Goal: Task Accomplishment & Management: Manage account settings

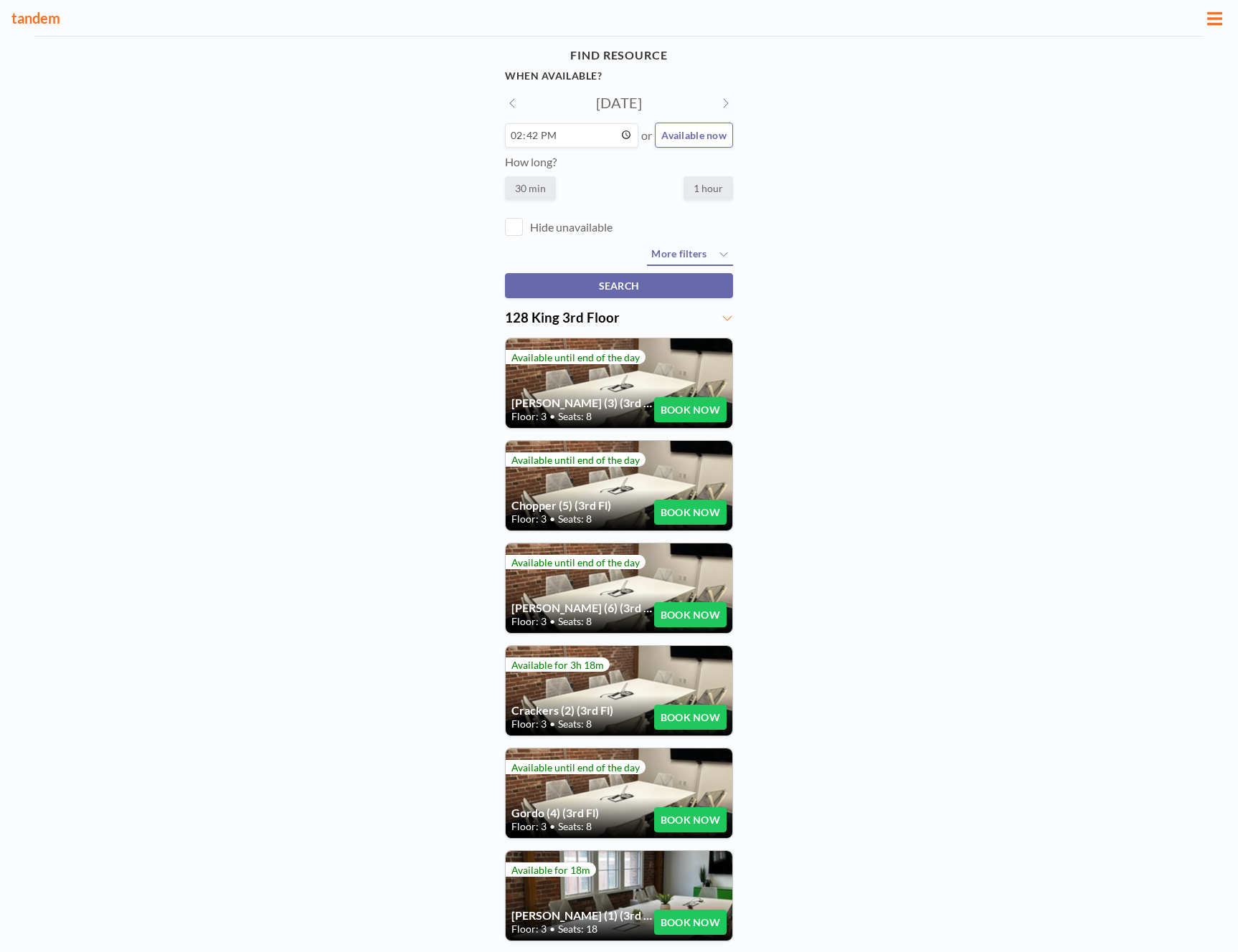
click at [636, 692] on div "Crackers (2) (3rd Fl) Floor: 3 • Seats: 8 BOOK NOW" at bounding box center [619, 690] width 227 height 90
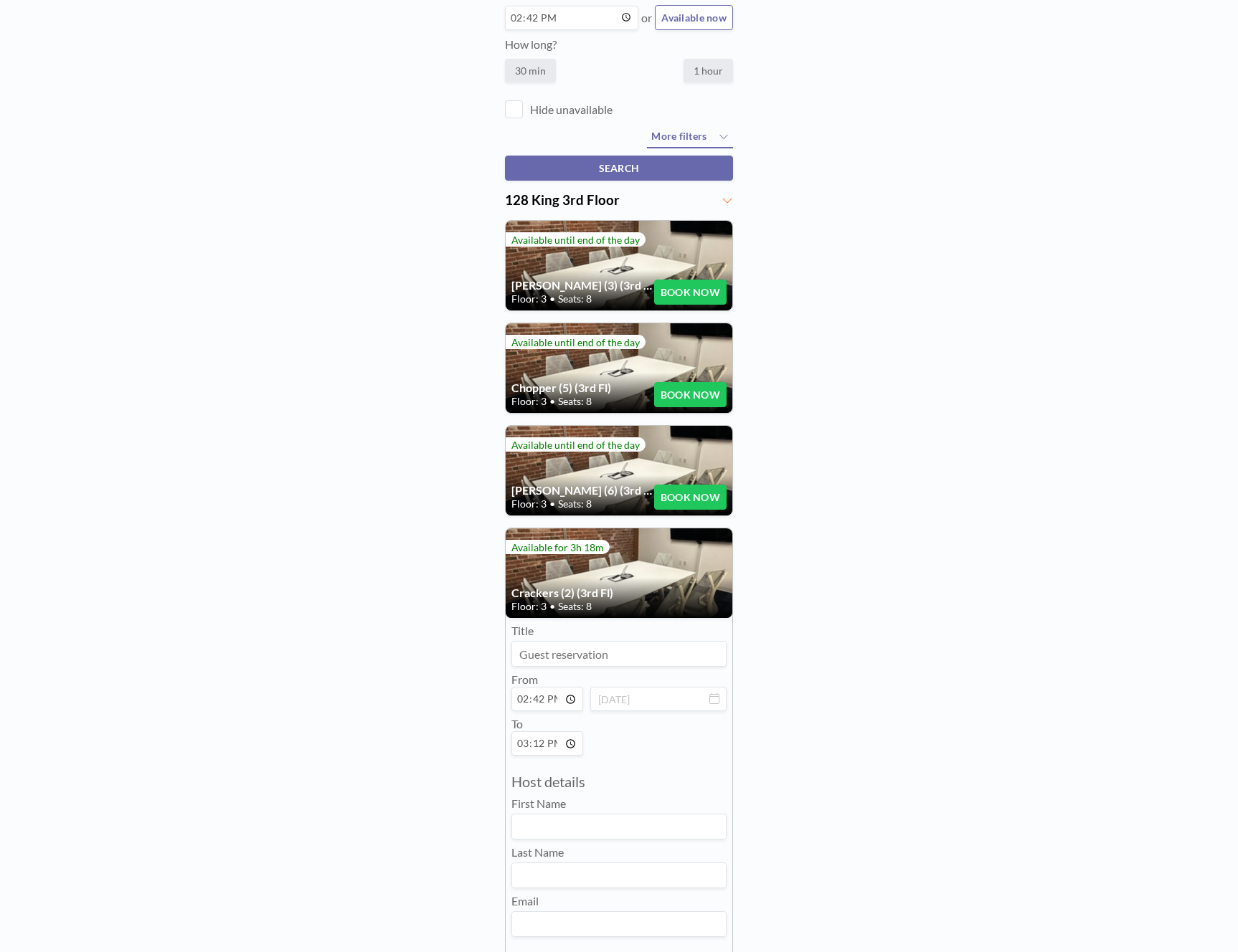
scroll to position [277, 0]
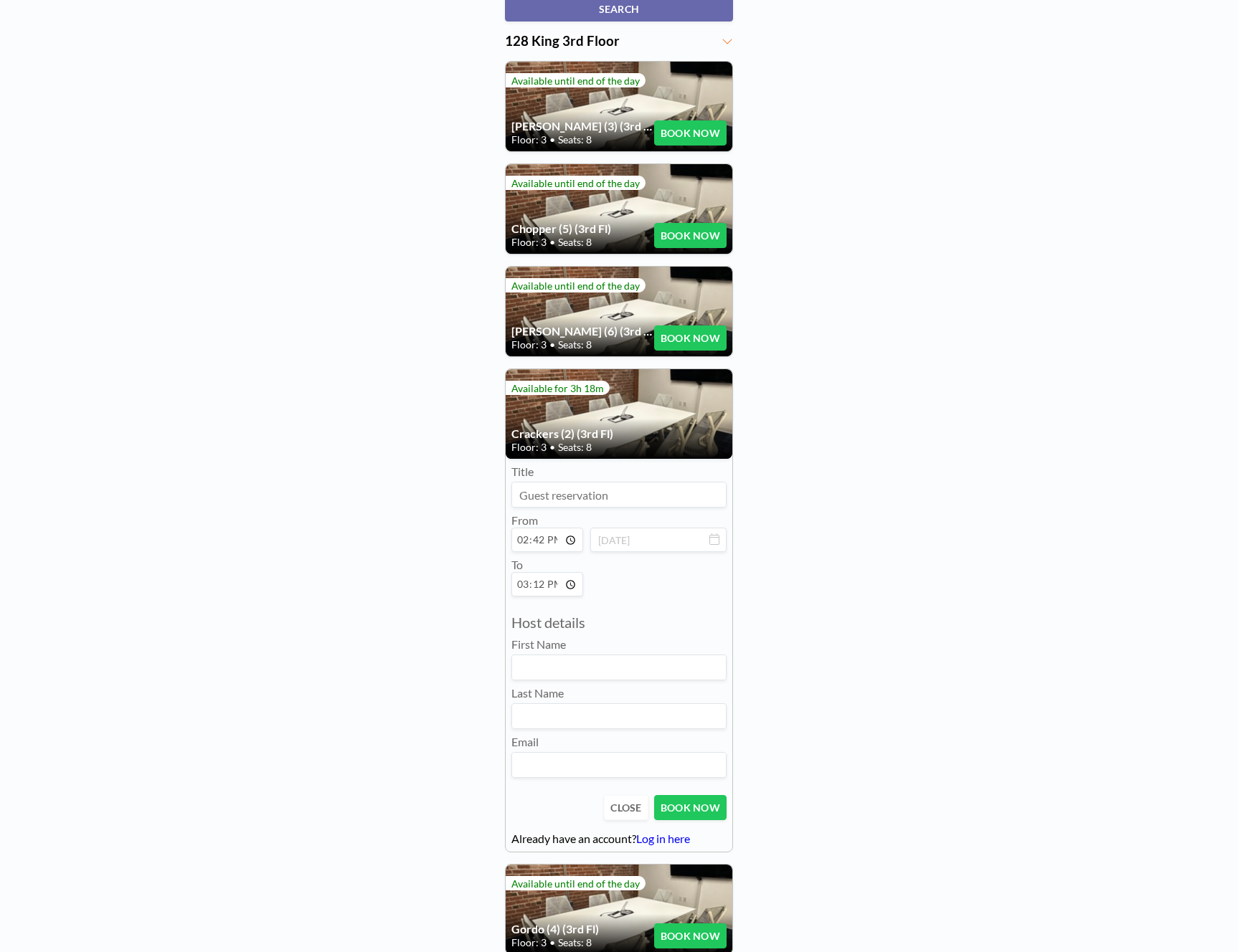
click at [546, 503] on input at bounding box center [619, 494] width 214 height 24
click at [323, 402] on div "FIND RESOURCE When available? Tue, Oct 7, 2025 14:42 or Available now How long?…" at bounding box center [619, 468] width 1238 height 1417
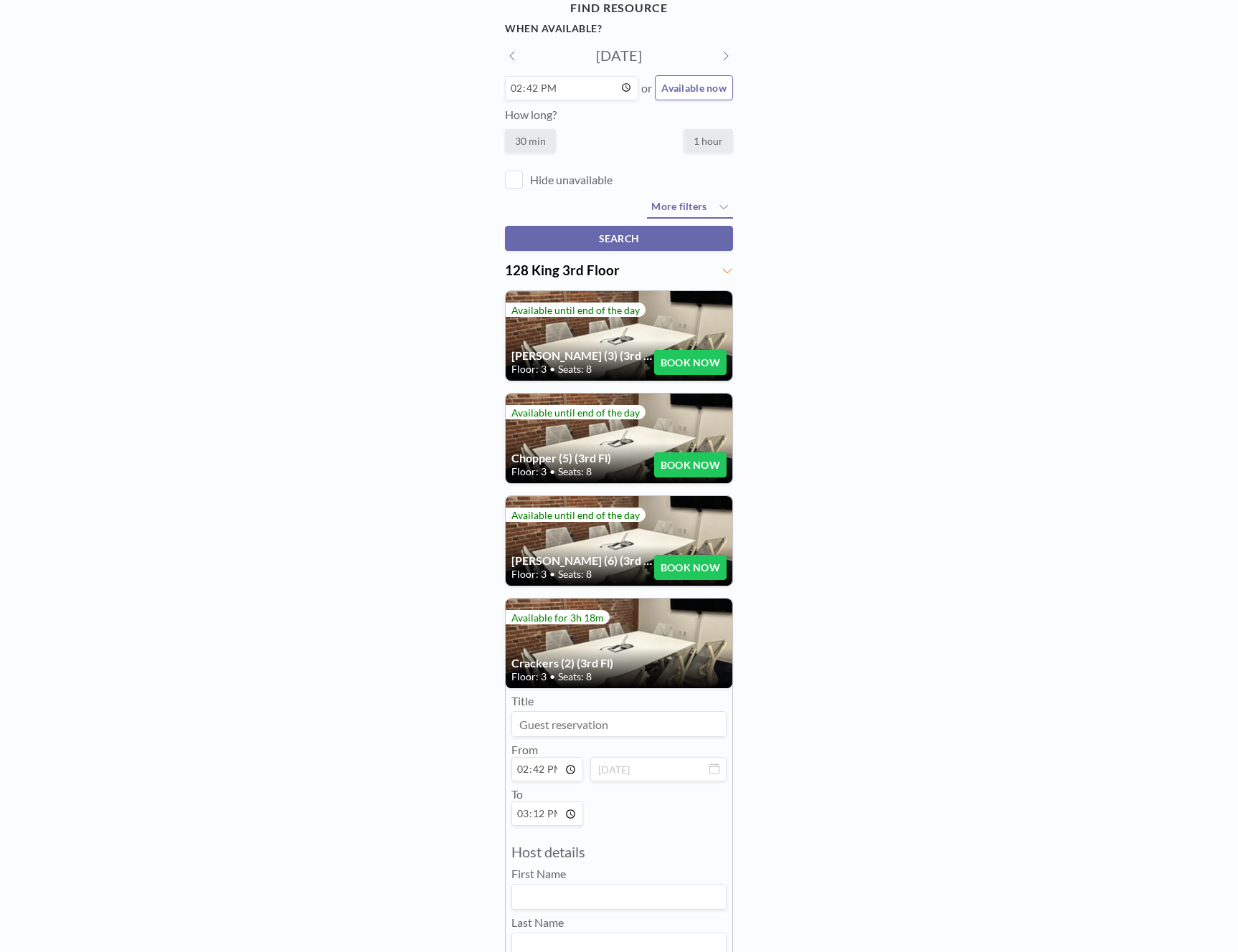
scroll to position [0, 0]
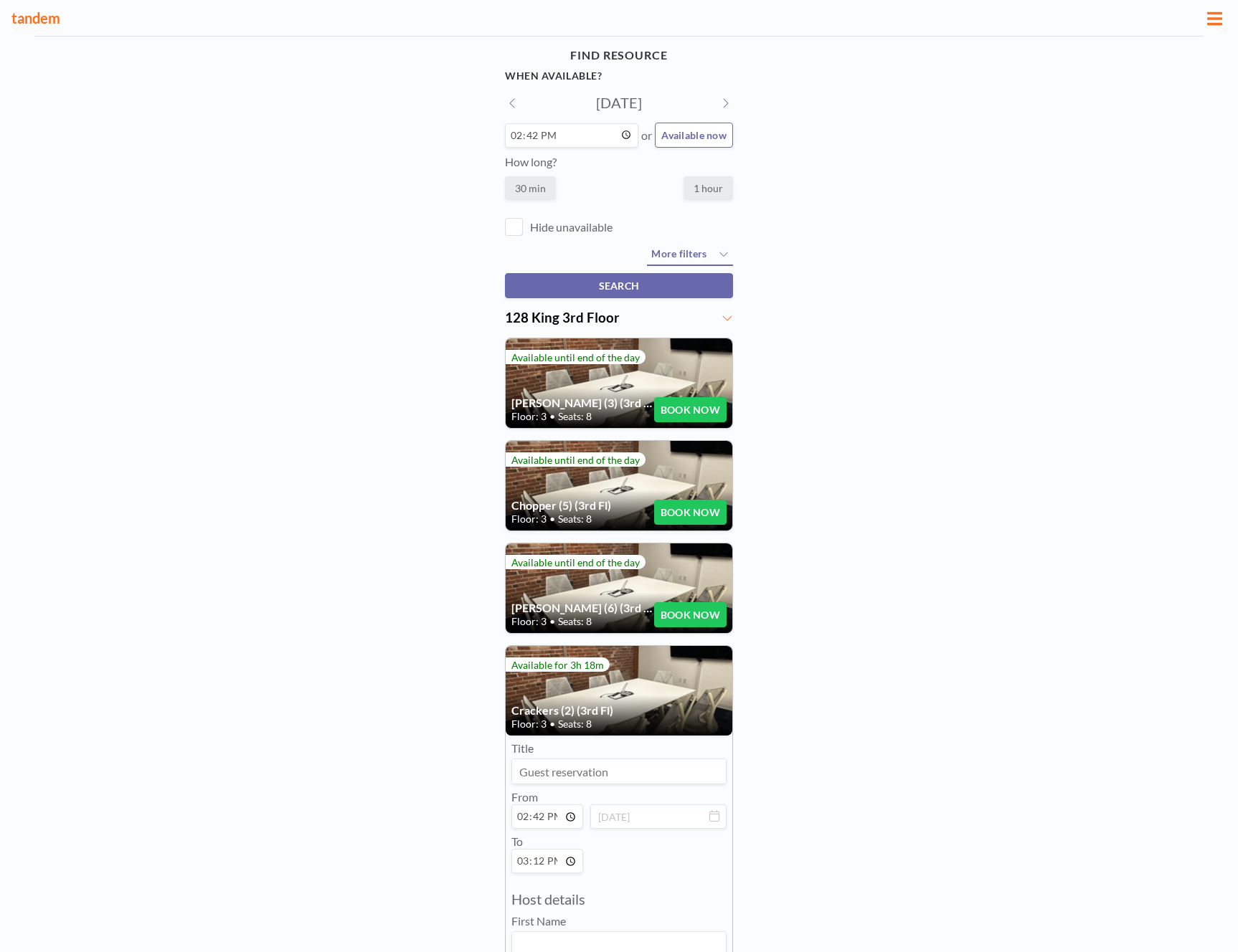
click at [671, 507] on button "BOOK NOW" at bounding box center [690, 512] width 72 height 25
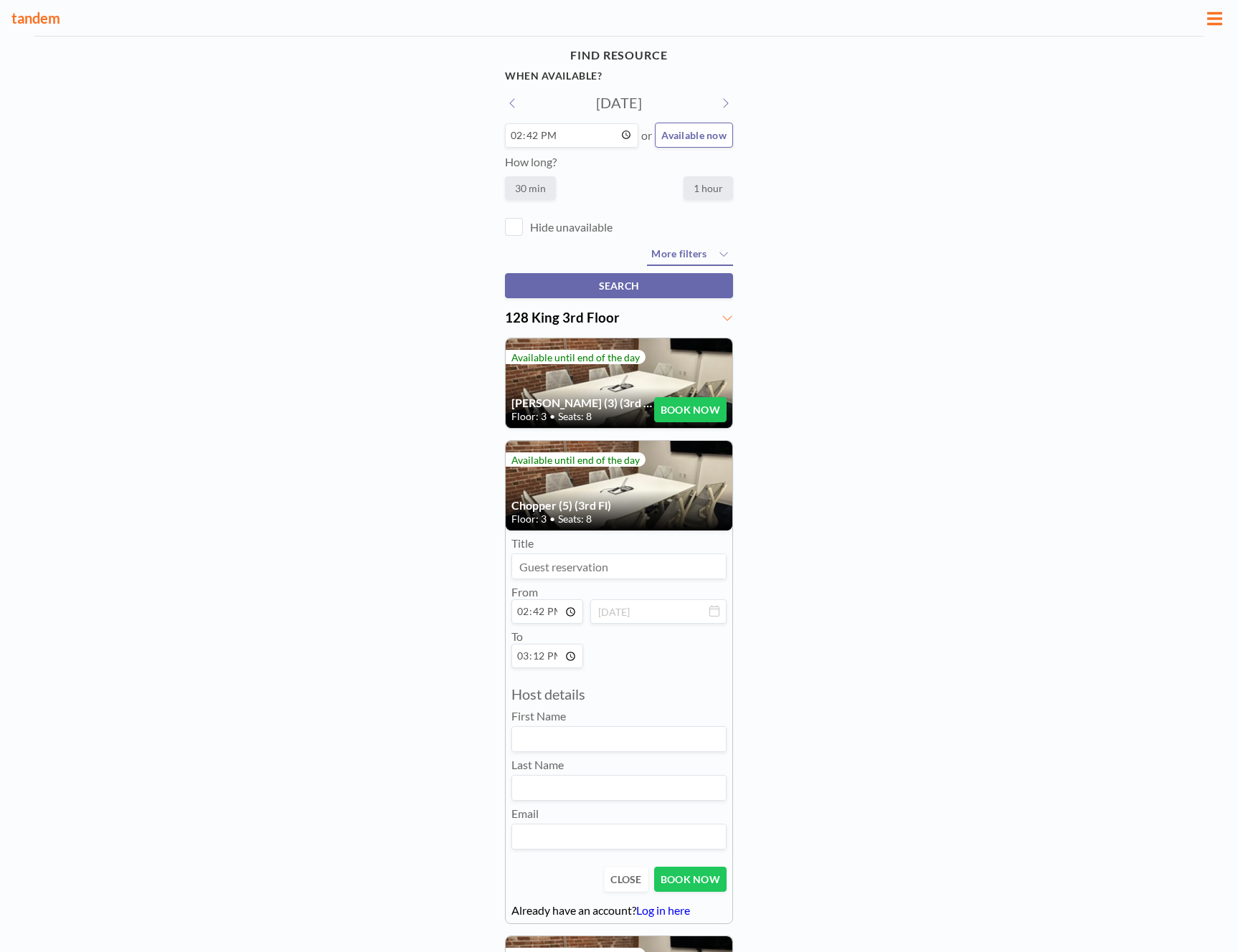
click at [598, 572] on input at bounding box center [619, 566] width 214 height 24
type input "Tightrope"
click at [714, 610] on icon at bounding box center [714, 610] width 10 height 12
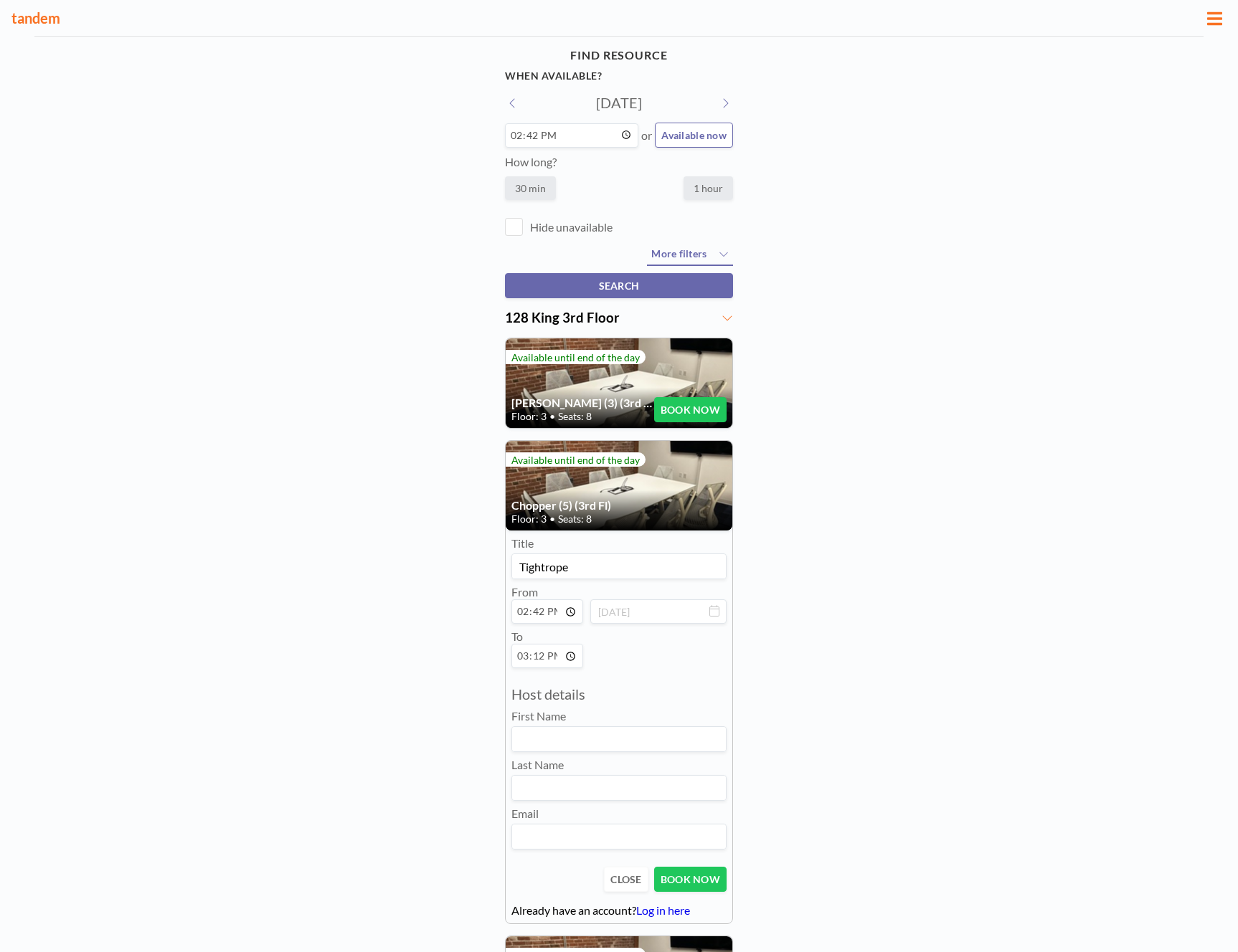
click at [842, 649] on div "FIND RESOURCE When available? Tue, Oct 7, 2025 14:42 or Available now How long?…" at bounding box center [619, 745] width 1238 height 1417
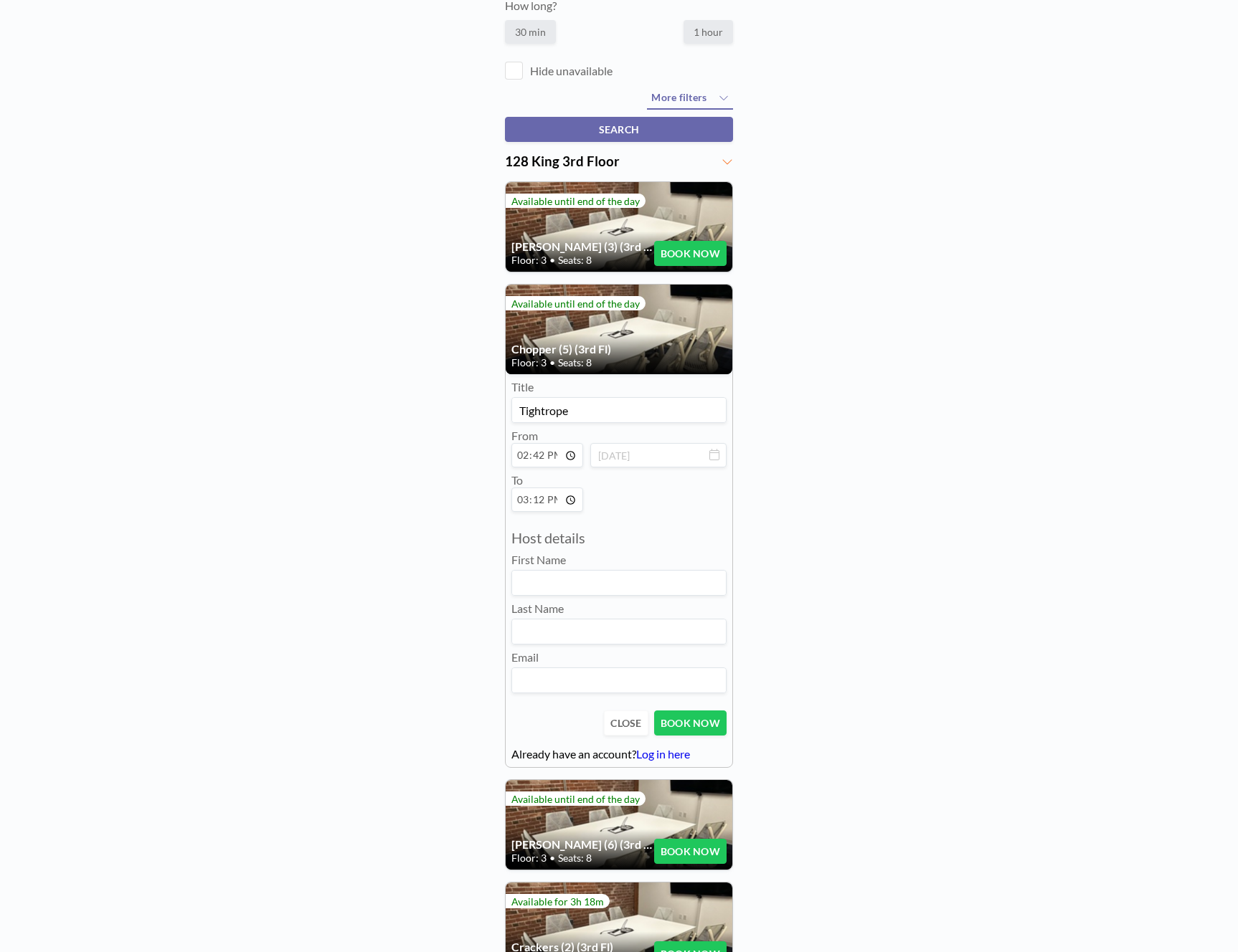
click at [674, 752] on link "Log in here" at bounding box center [663, 754] width 53 height 13
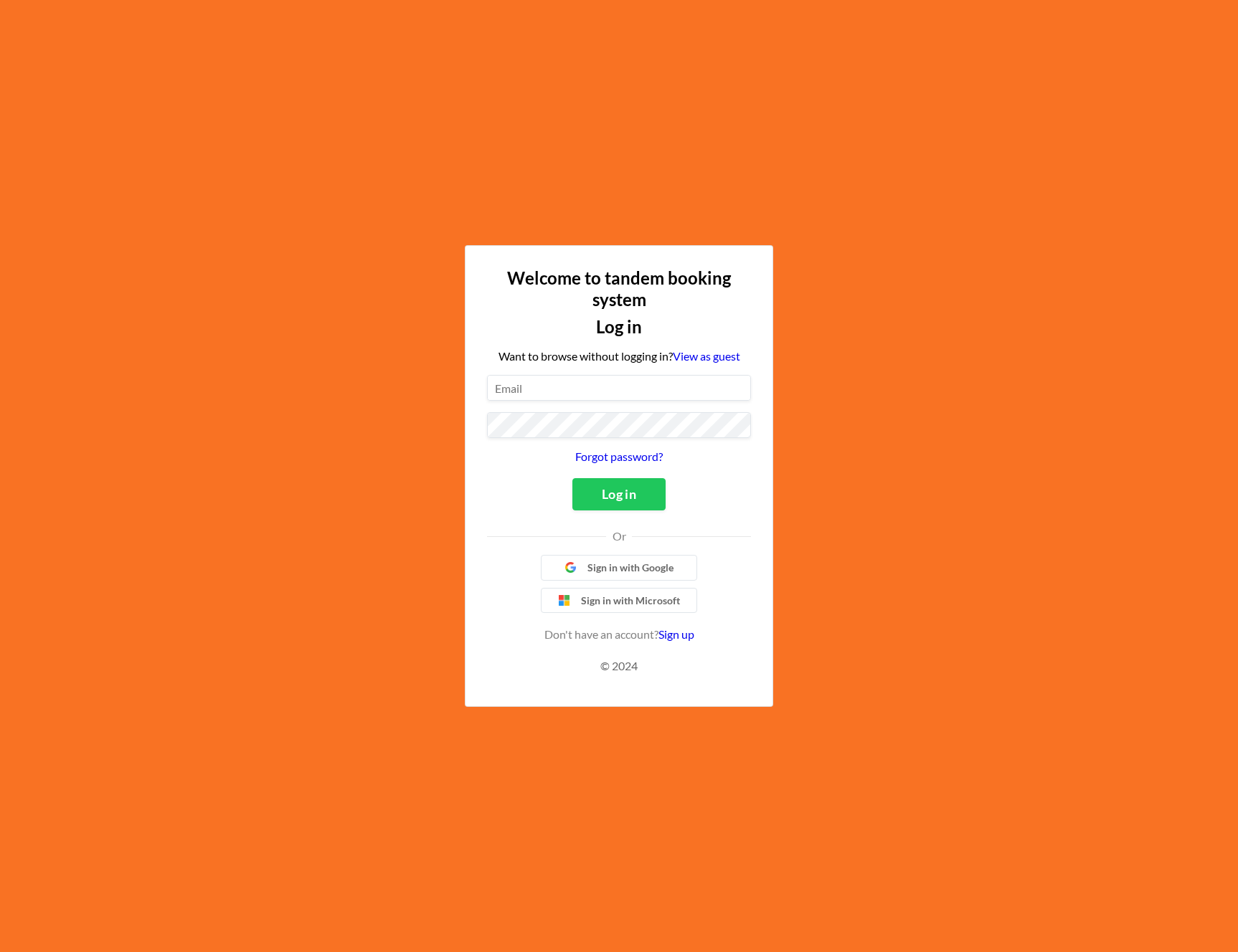
click at [625, 572] on span "Sign in with Google" at bounding box center [630, 568] width 86 height 13
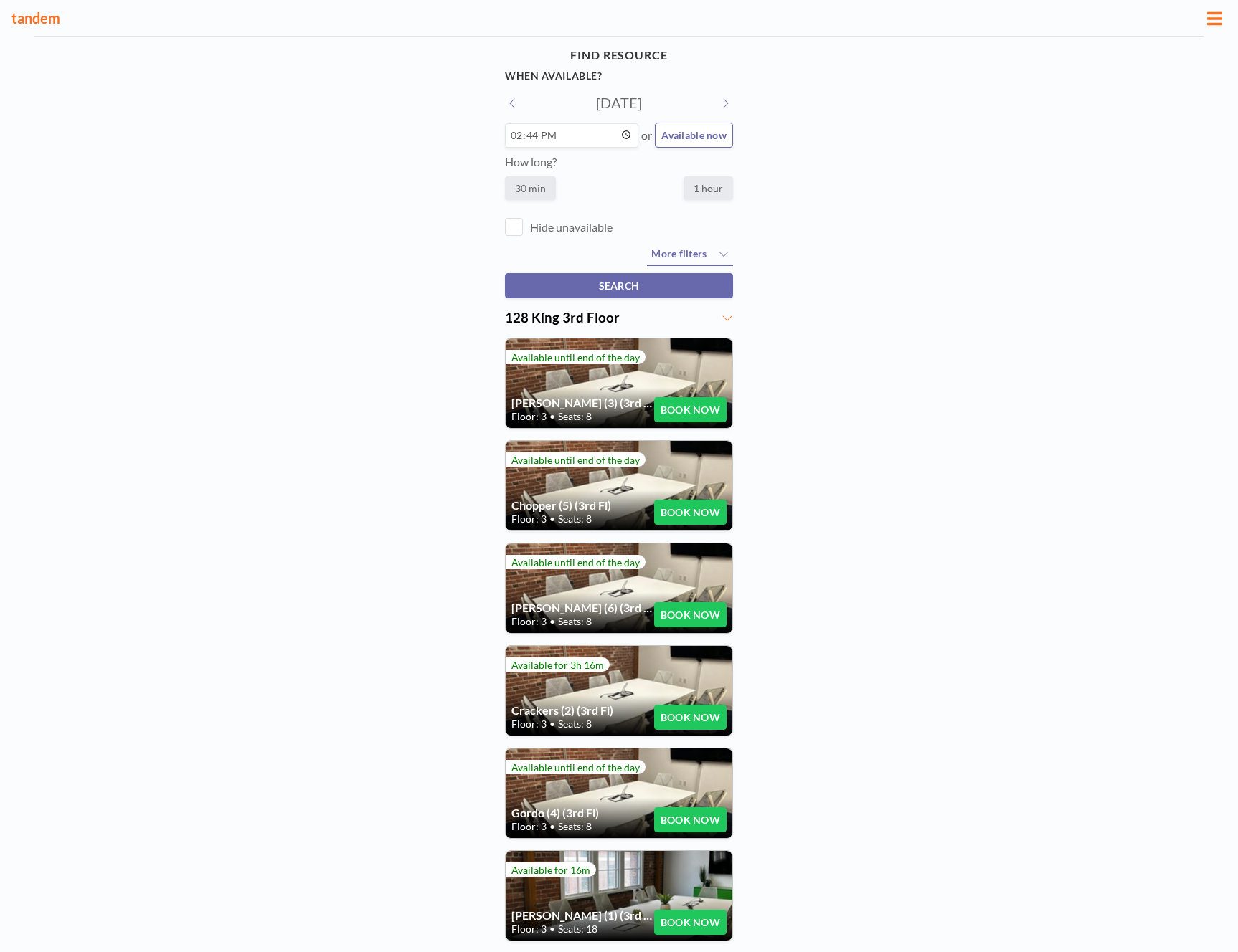
click at [668, 710] on button "BOOK NOW" at bounding box center [690, 717] width 72 height 25
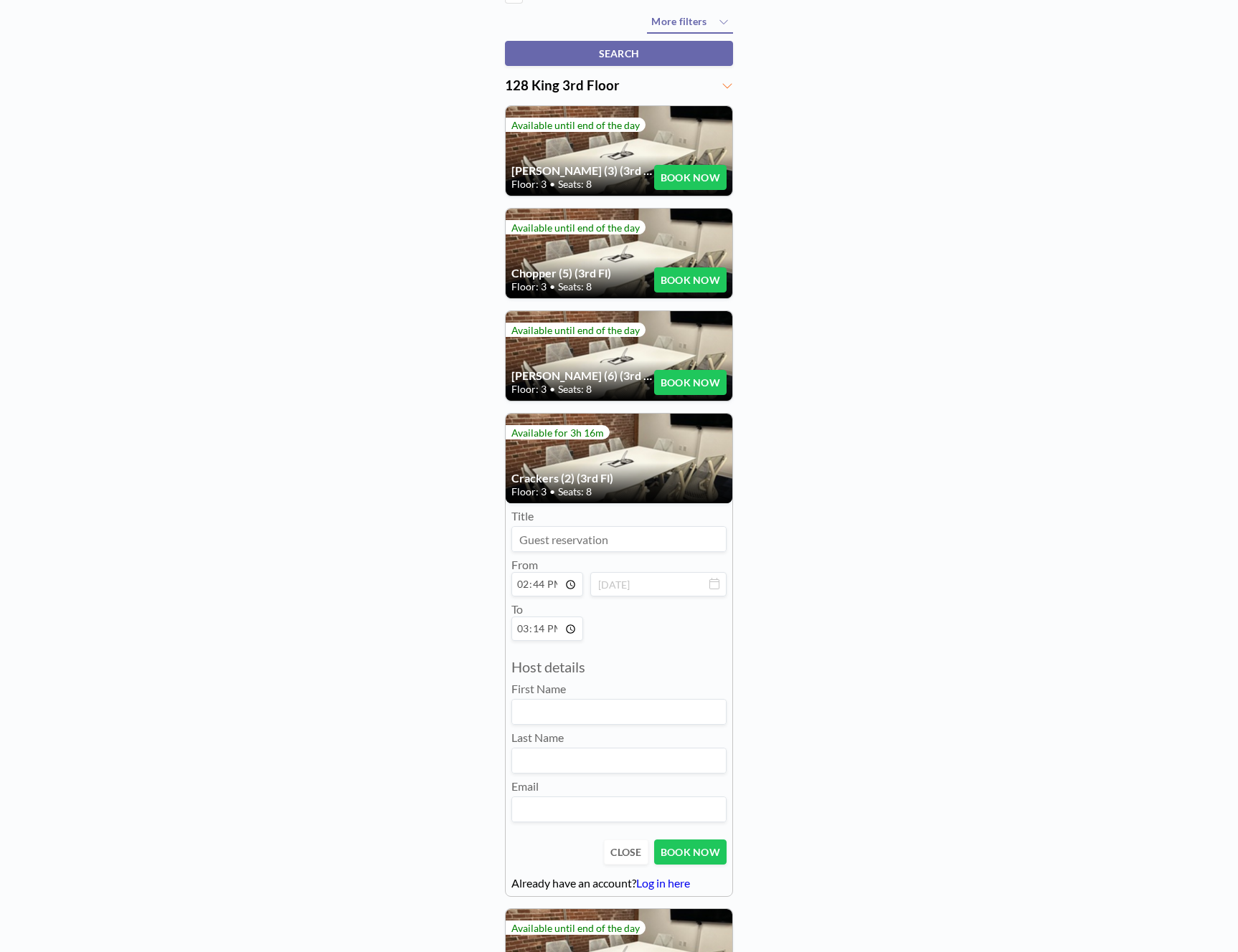
scroll to position [312, 0]
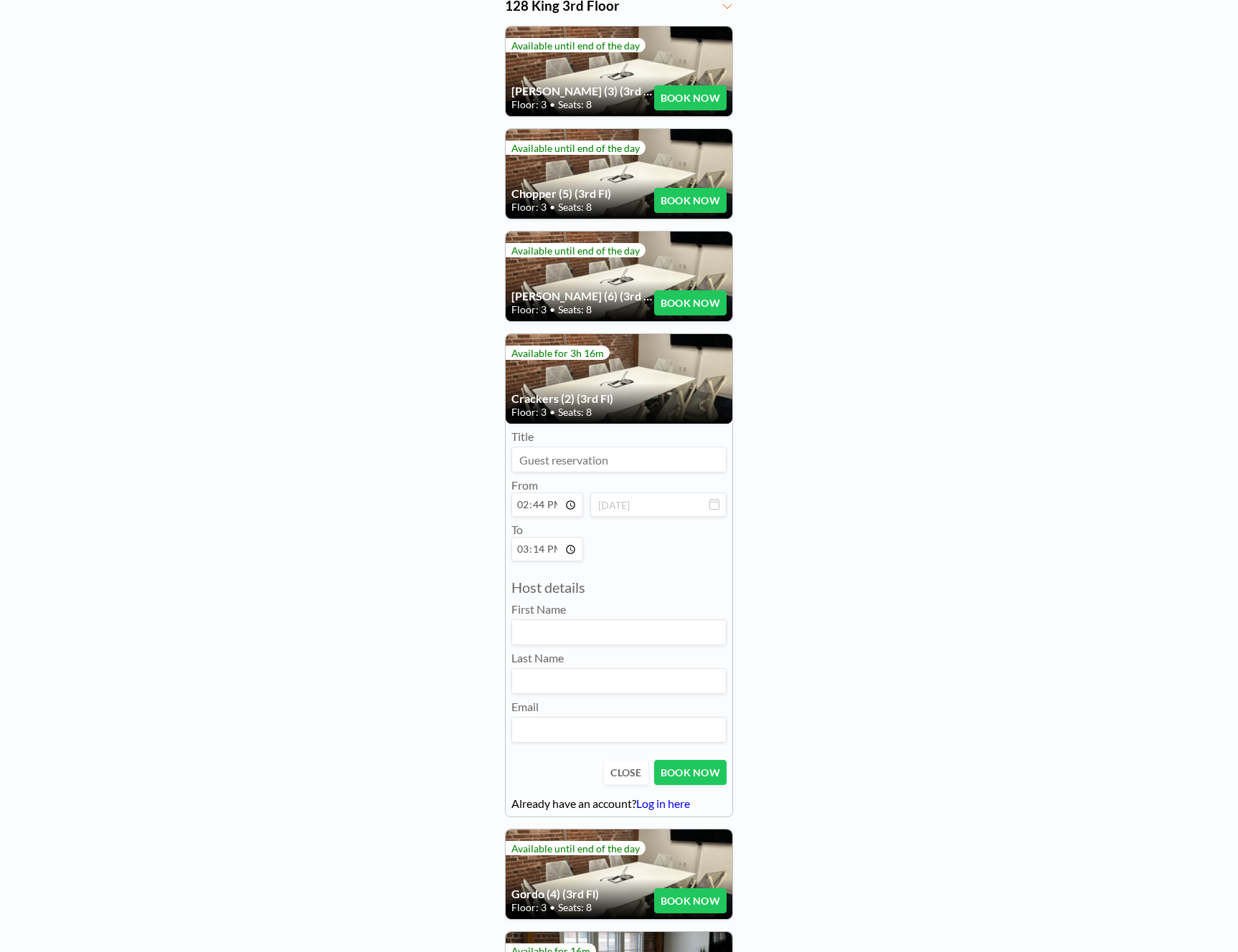
click at [670, 770] on button "BOOK NOW" at bounding box center [690, 772] width 72 height 25
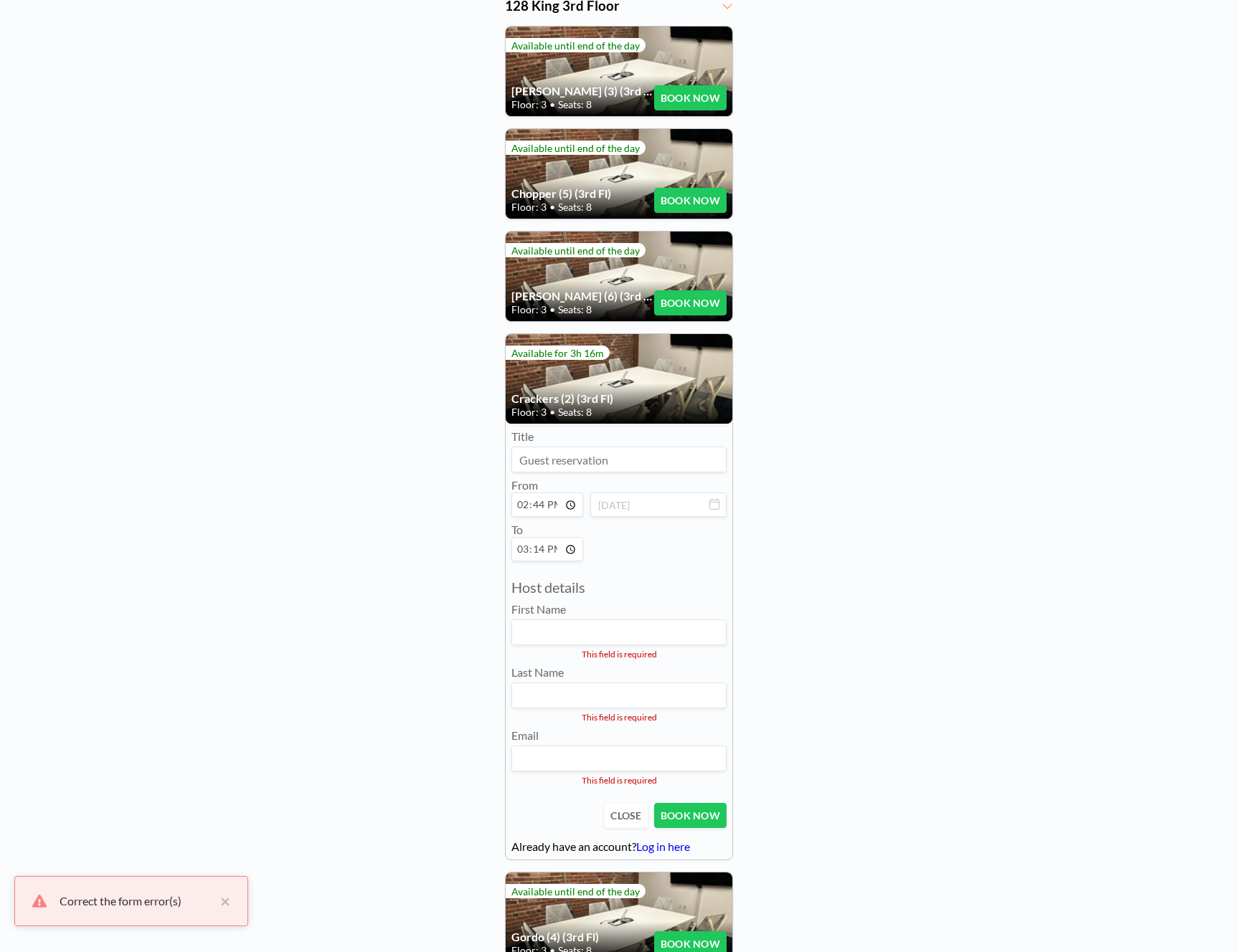
click at [689, 641] on input at bounding box center [619, 632] width 214 height 24
click at [543, 500] on input "14:44" at bounding box center [547, 504] width 72 height 24
click at [566, 506] on input "14:44" at bounding box center [547, 504] width 72 height 24
type input "17:00"
type input "17:30"
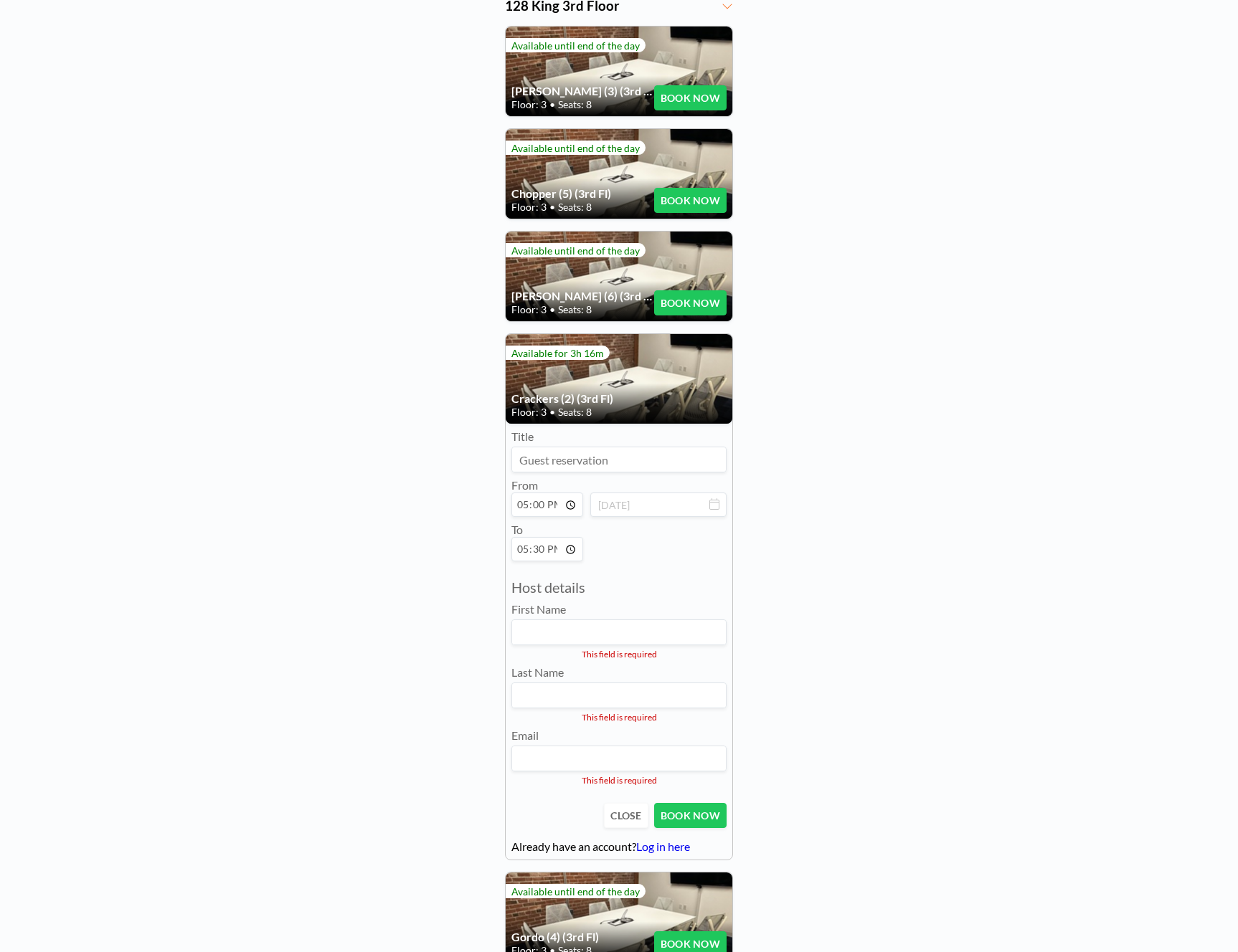
click at [718, 578] on h3 "Host details" at bounding box center [619, 587] width 215 height 18
click at [554, 622] on input at bounding box center [619, 632] width 214 height 24
type input "Alex"
type input "Zaldastani"
type input "alex@tightrope.dev"
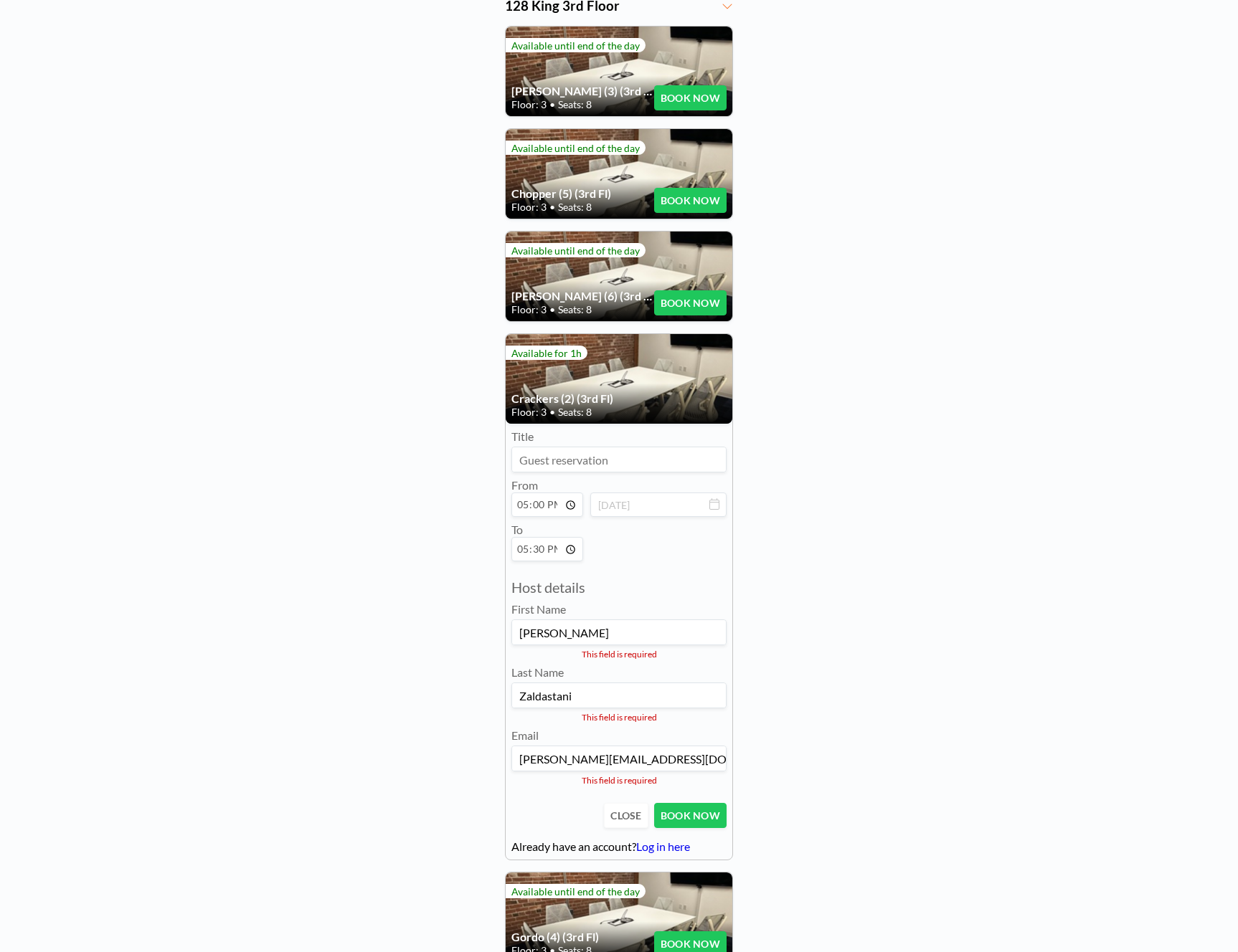
drag, startPoint x: 884, startPoint y: 637, endPoint x: 862, endPoint y: 692, distance: 59.2
click at [884, 637] on div "FIND RESOURCE When available? Tue, Oct 7, 2025 14:44 or Available now How long?…" at bounding box center [619, 455] width 1238 height 1460
click at [706, 818] on button "BOOK NOW" at bounding box center [690, 815] width 72 height 25
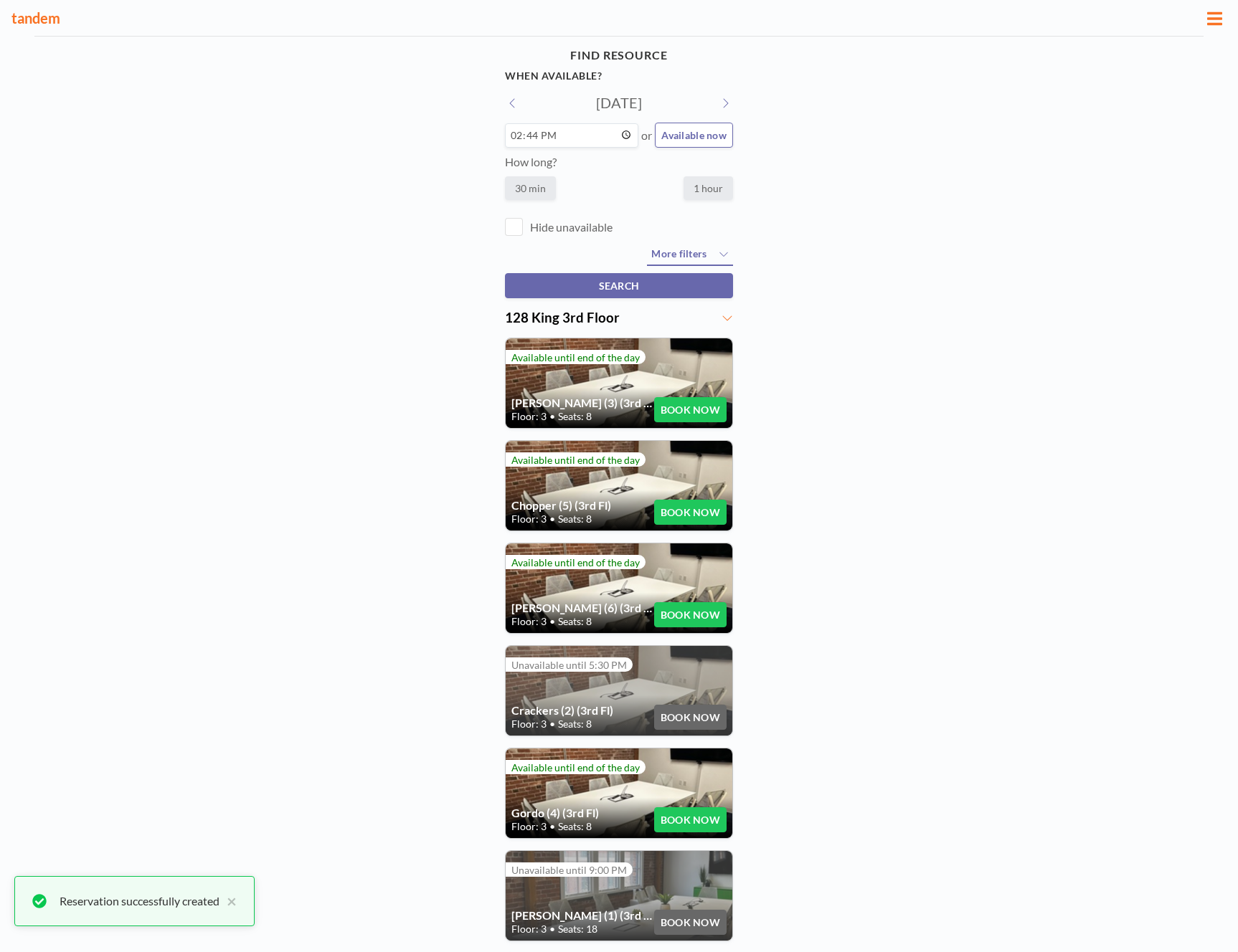
scroll to position [117, 0]
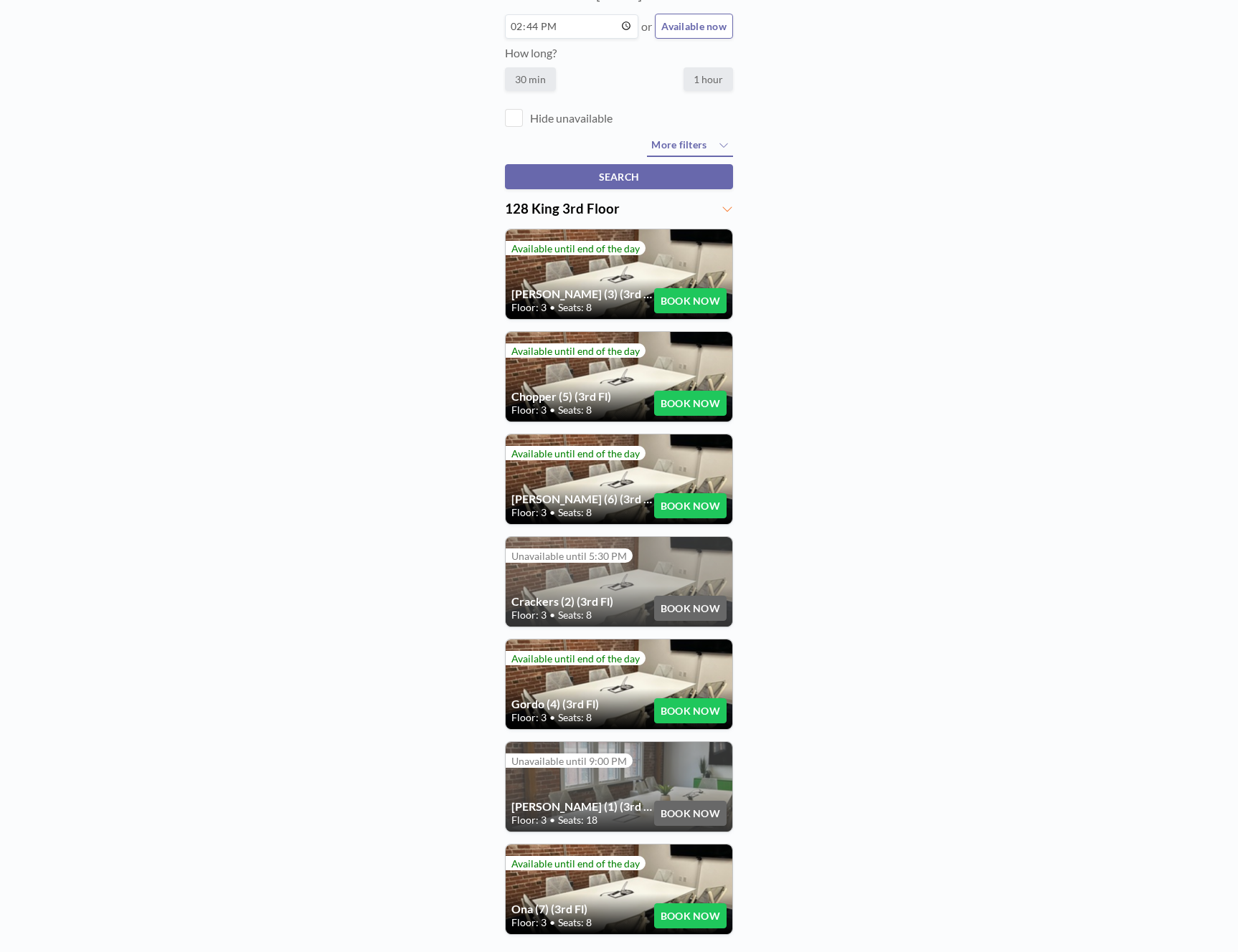
click at [629, 585] on div "Crackers (2) (3rd Fl) Floor: 3 • Seats: 8 BOOK NOW" at bounding box center [619, 582] width 227 height 90
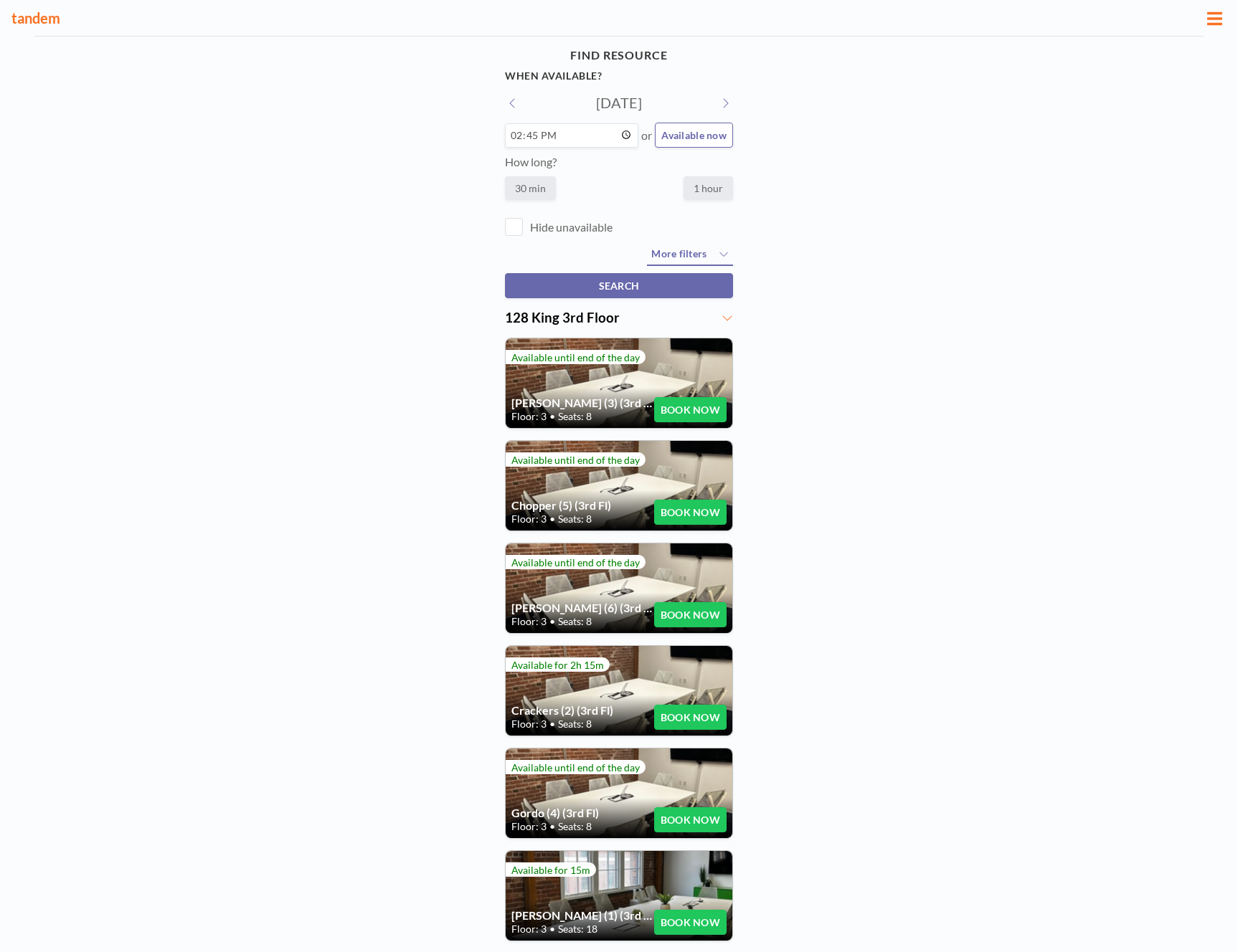
click at [579, 698] on div "Crackers (2) (3rd Fl) Floor: 3 • Seats: 8 BOOK NOW" at bounding box center [619, 690] width 227 height 90
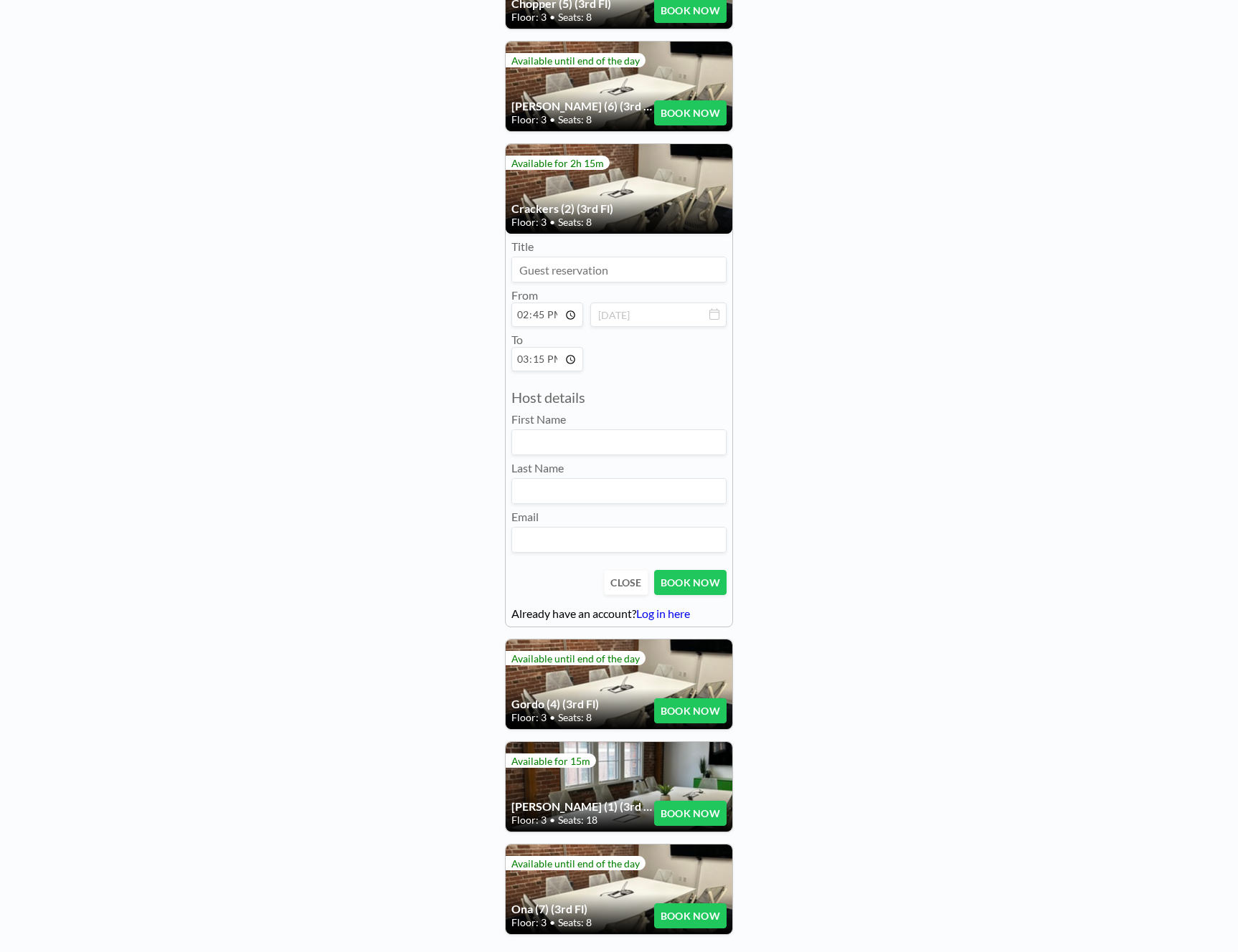
scroll to position [510, 0]
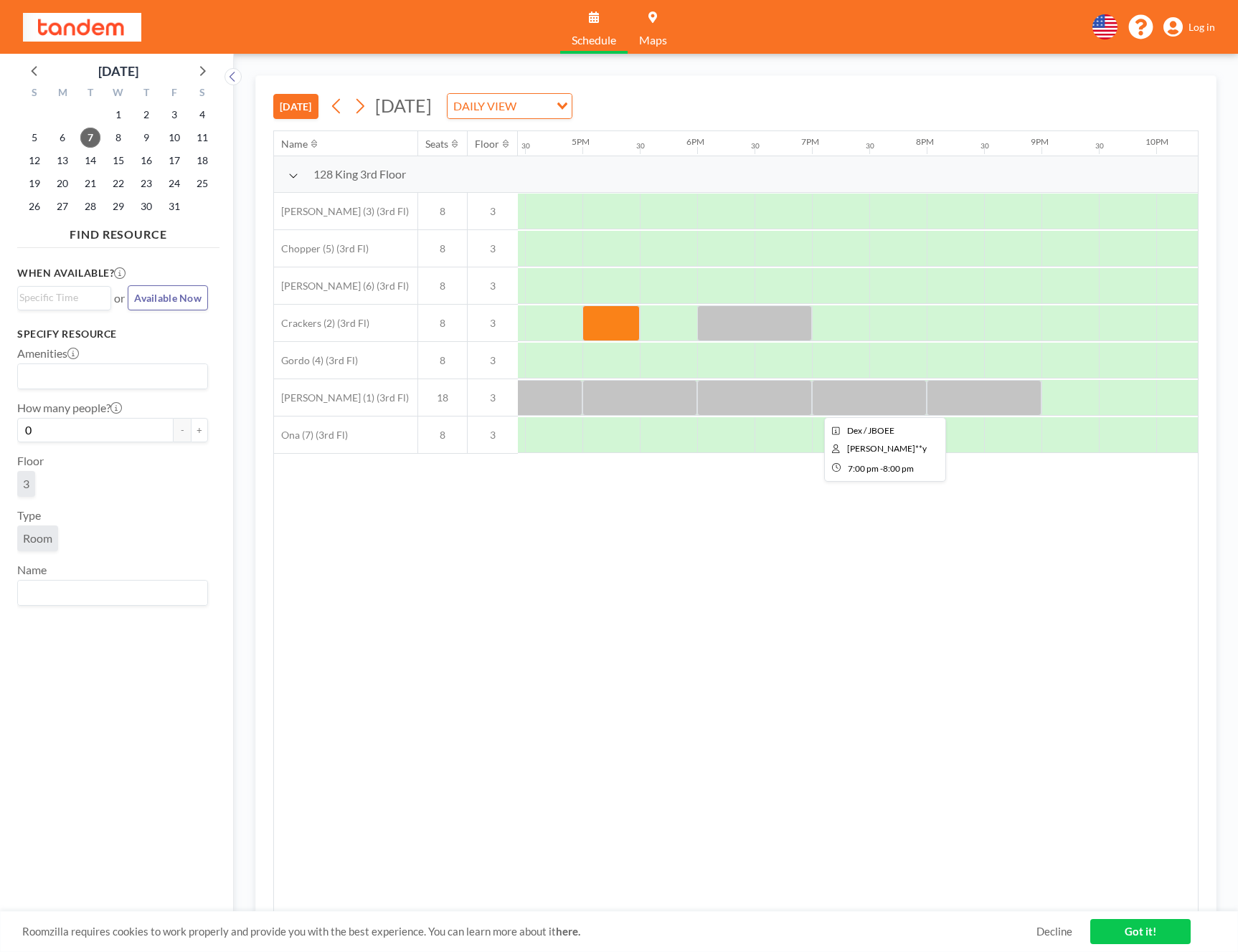
scroll to position [0, 1893]
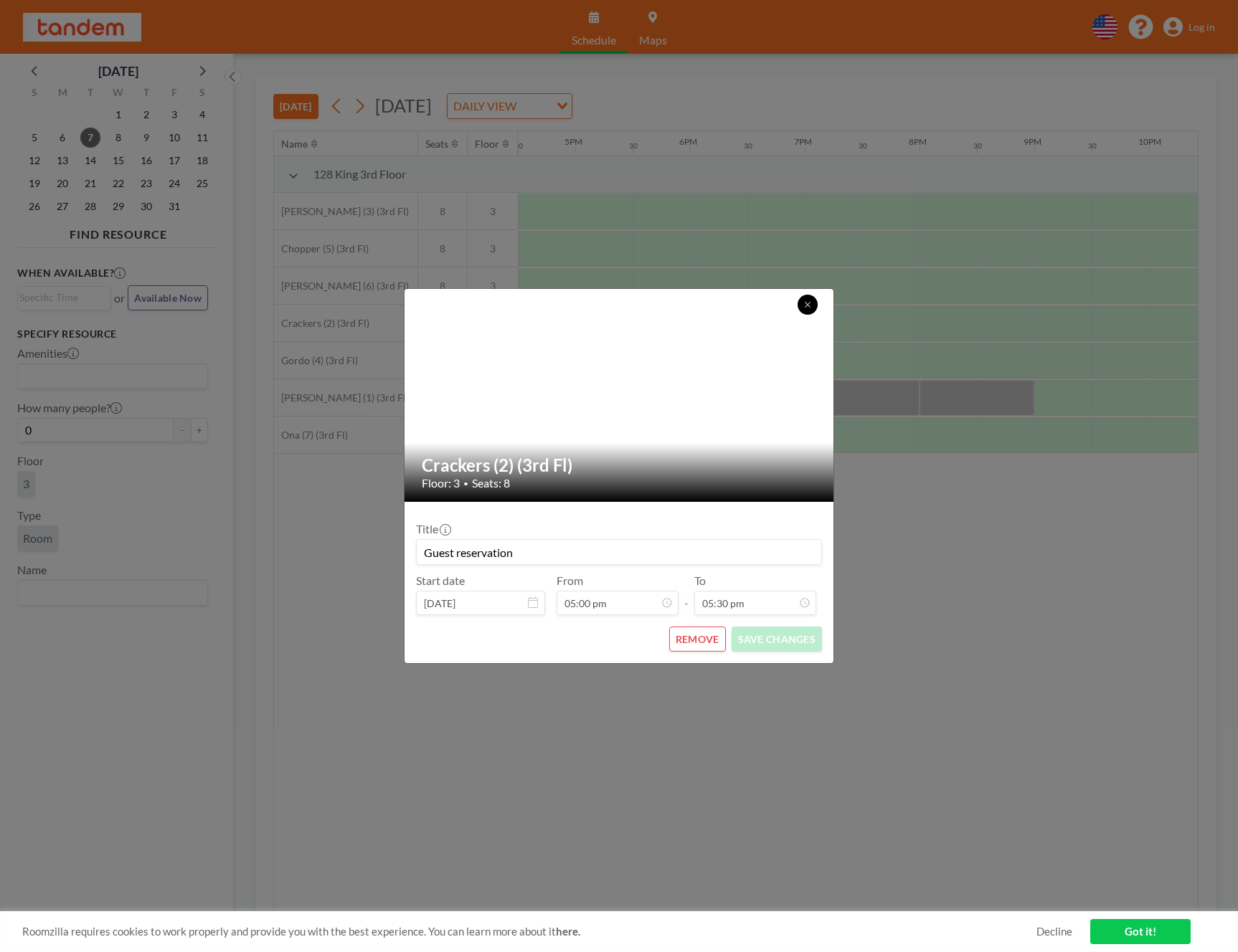
click at [813, 304] on button at bounding box center [807, 304] width 20 height 20
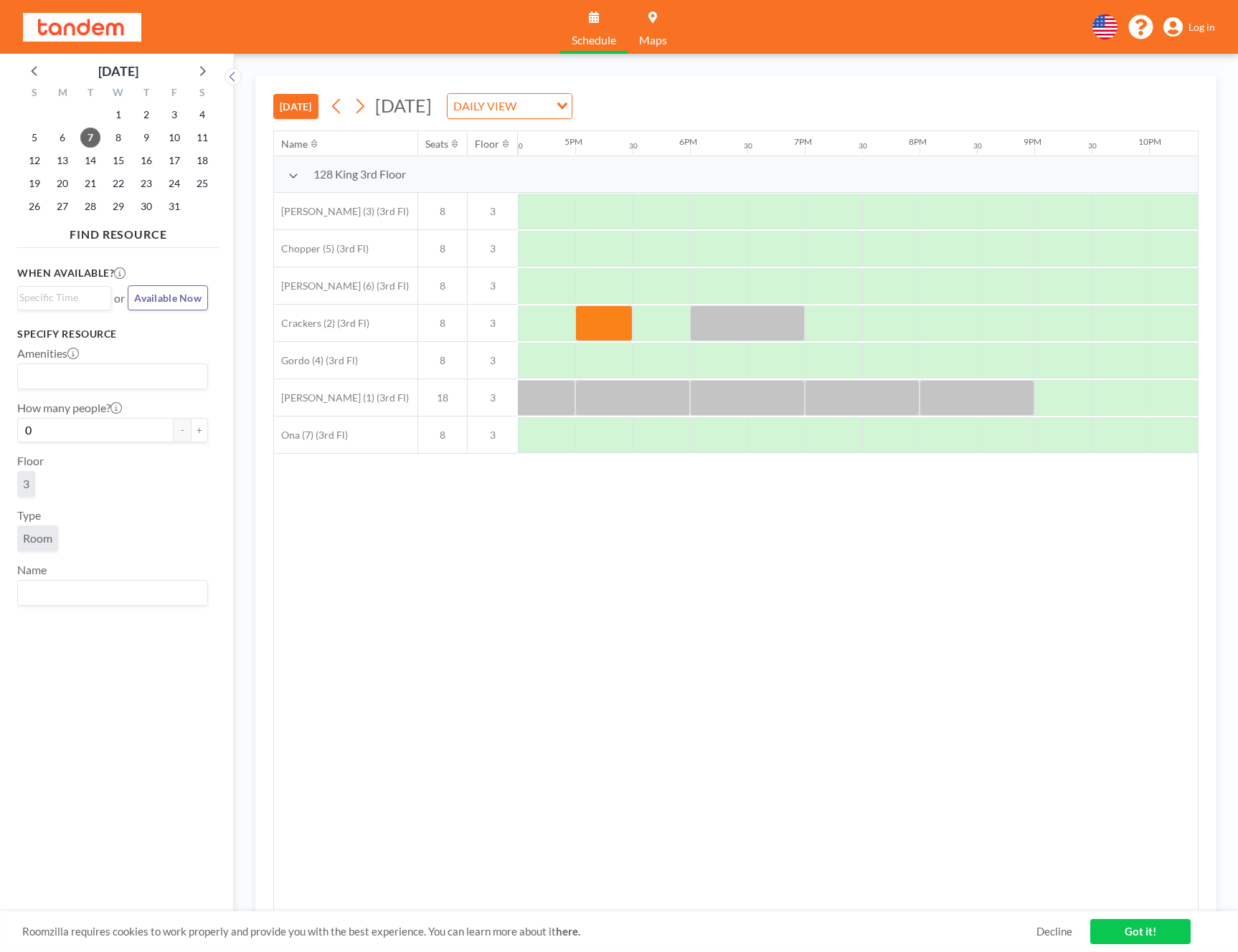
click at [1206, 25] on span "Log in" at bounding box center [1202, 27] width 27 height 13
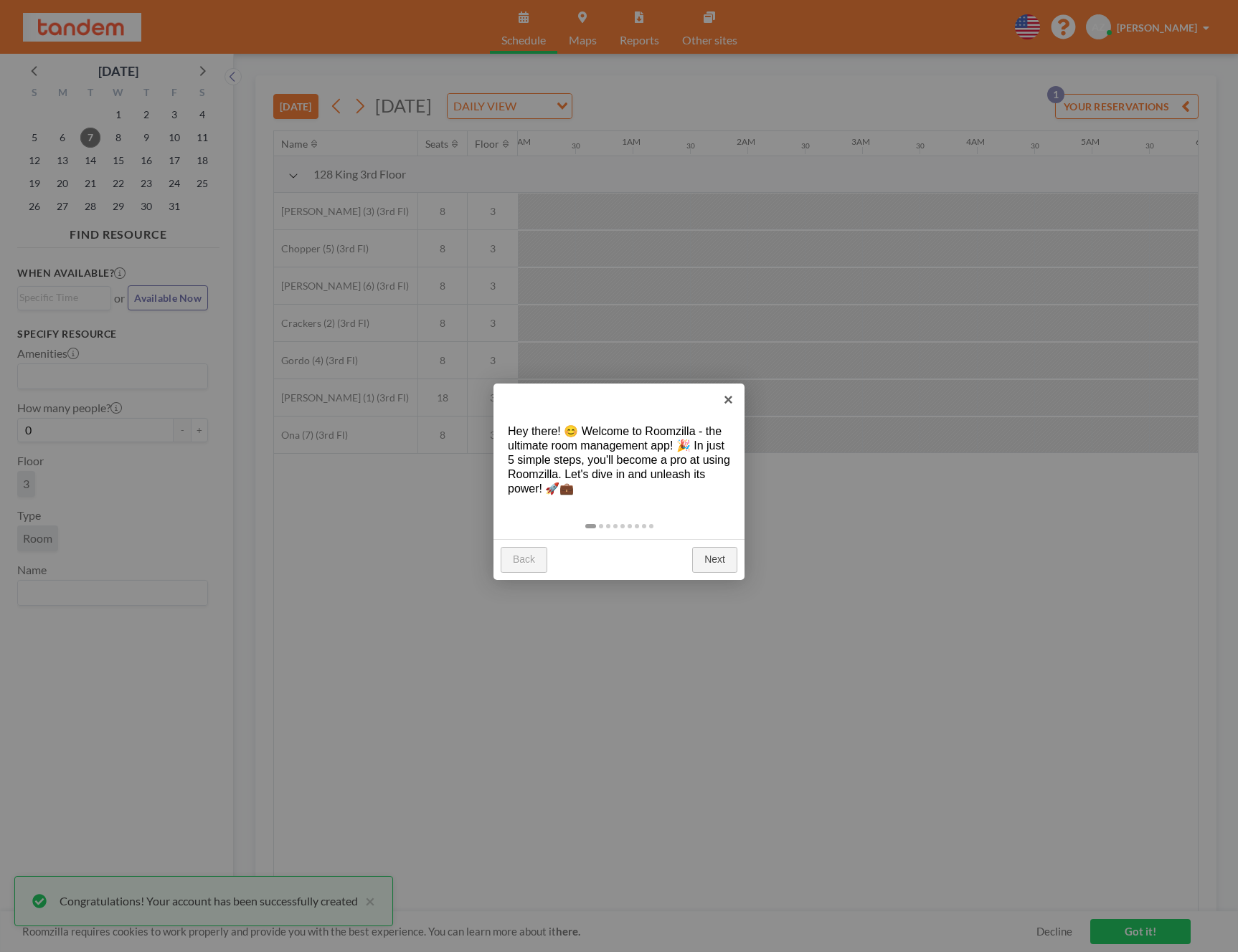
scroll to position [0, 1606]
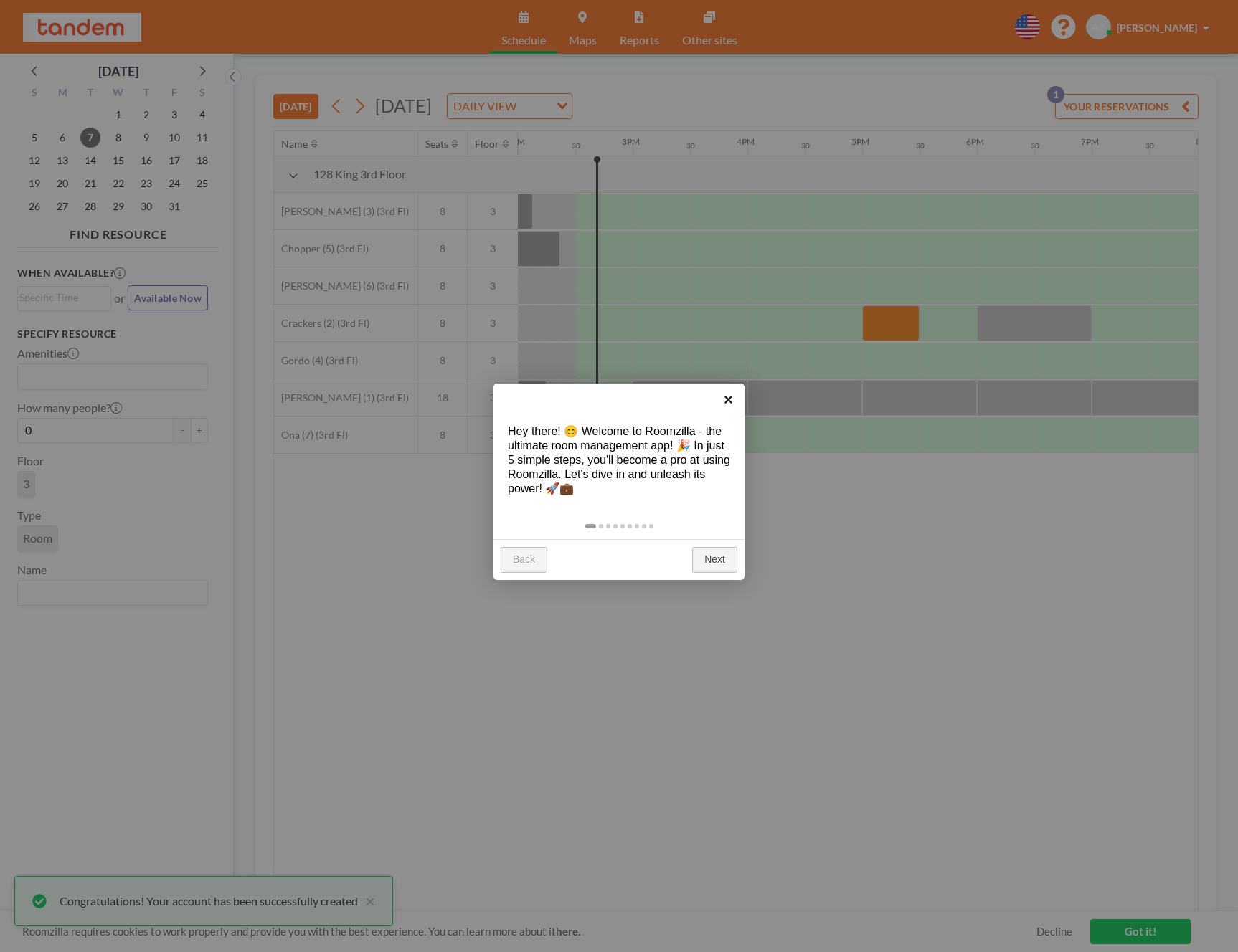
click at [734, 403] on link "×" at bounding box center [728, 399] width 32 height 32
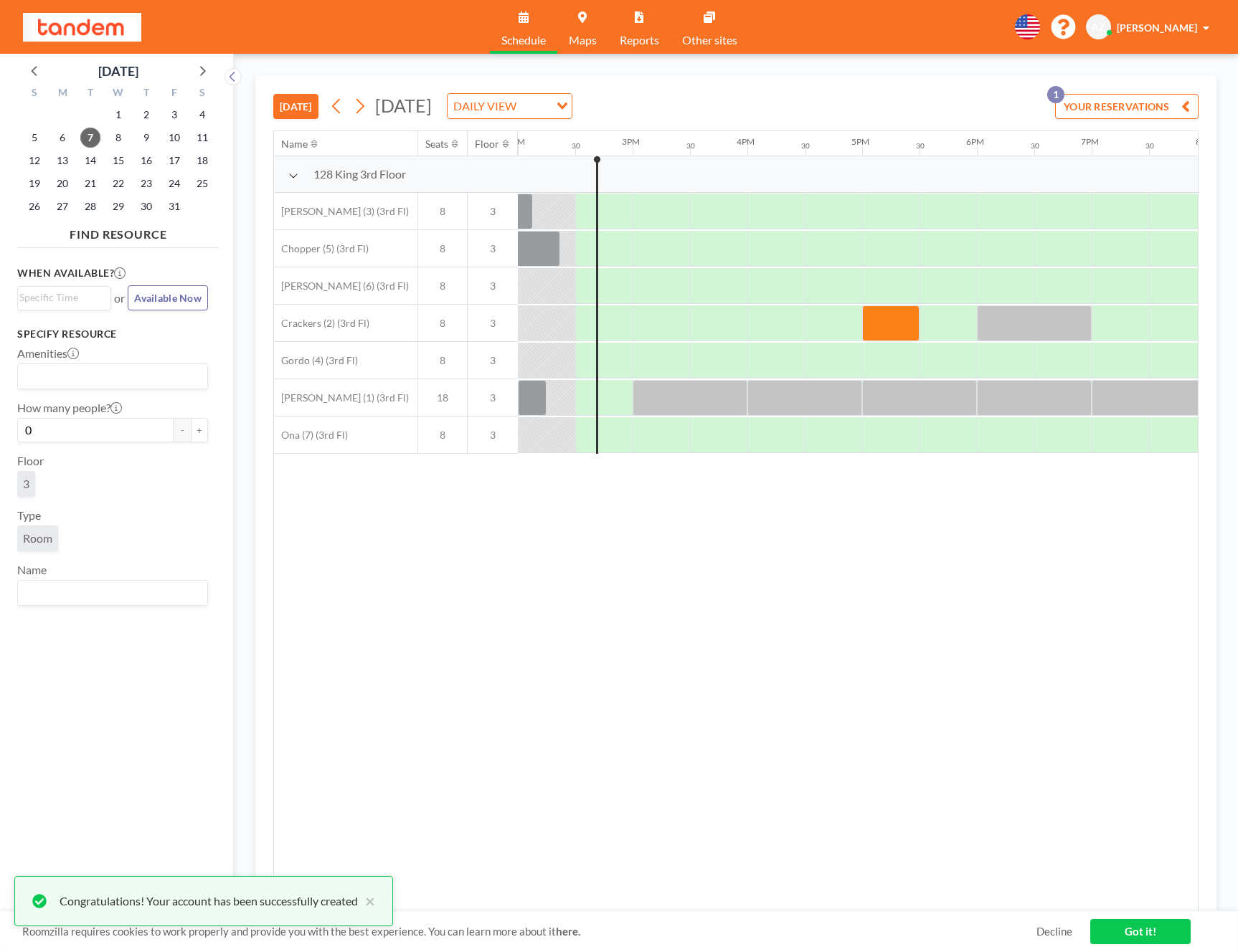
click at [1096, 105] on button "YOUR RESERVATIONS 1" at bounding box center [1126, 107] width 143 height 25
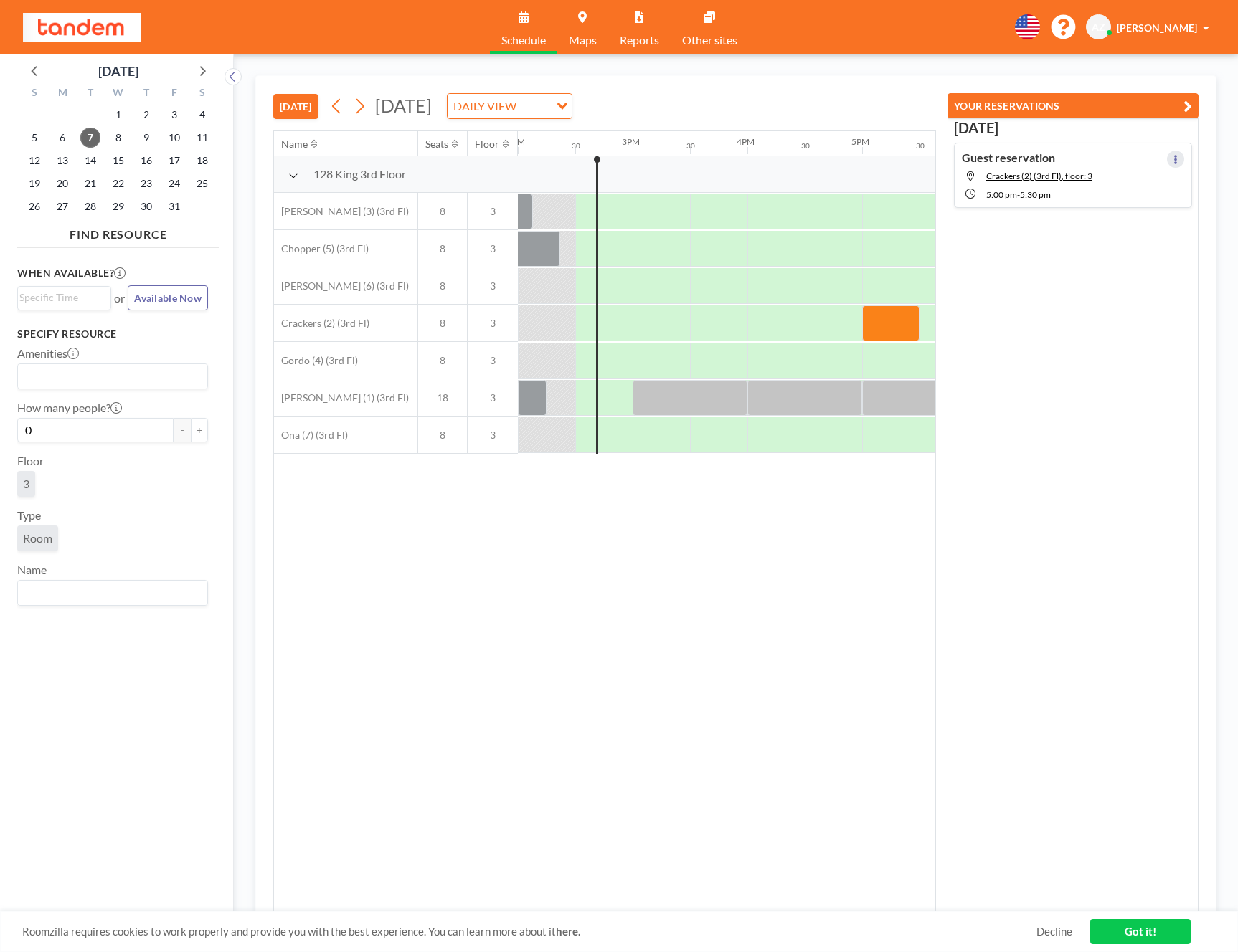
click at [1172, 160] on icon at bounding box center [1175, 159] width 5 height 9
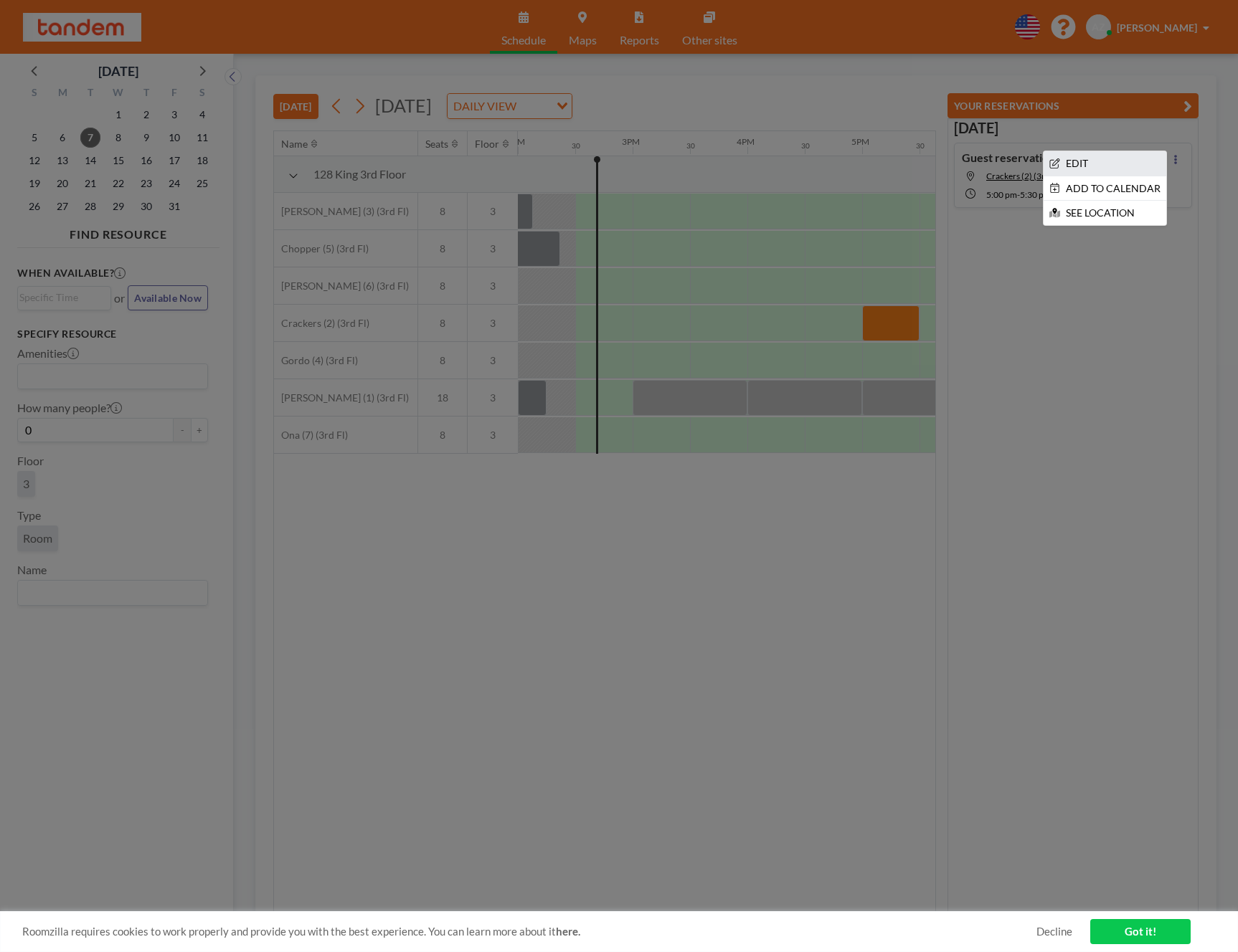
click at [1132, 164] on li "EDIT" at bounding box center [1104, 163] width 123 height 24
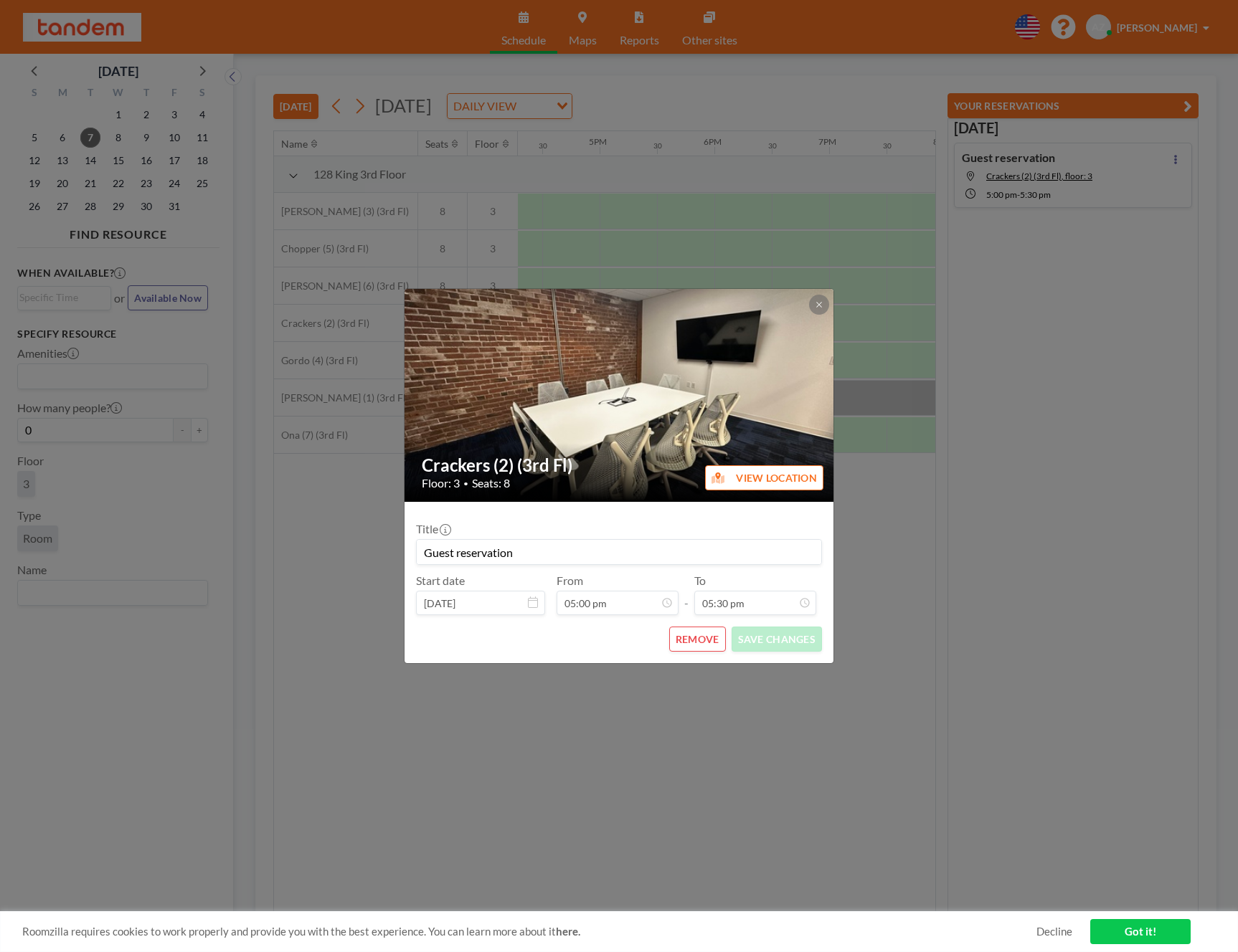
scroll to position [0, 1893]
click at [700, 641] on button "REMOVE" at bounding box center [698, 639] width 57 height 25
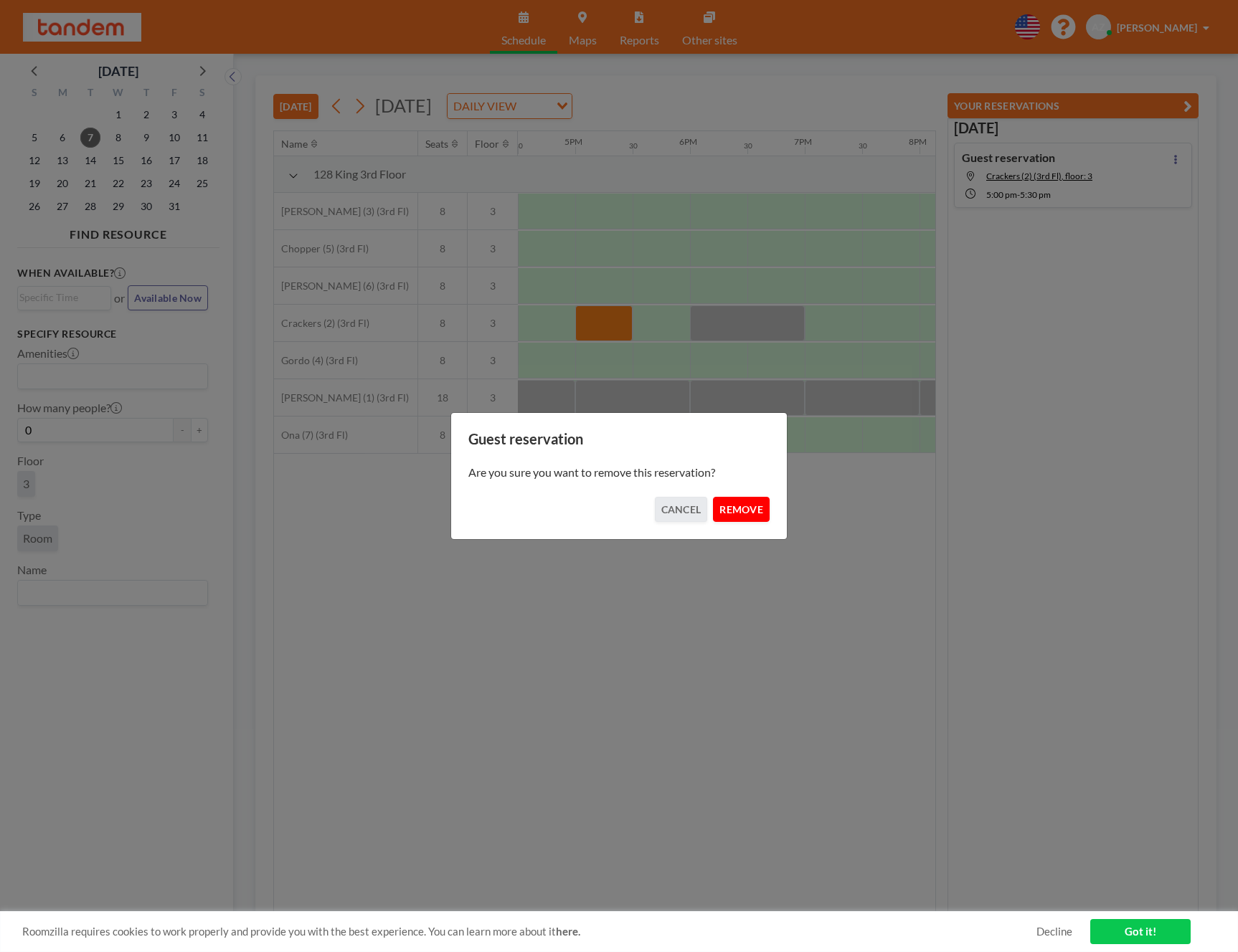
click at [741, 519] on button "REMOVE" at bounding box center [741, 509] width 57 height 25
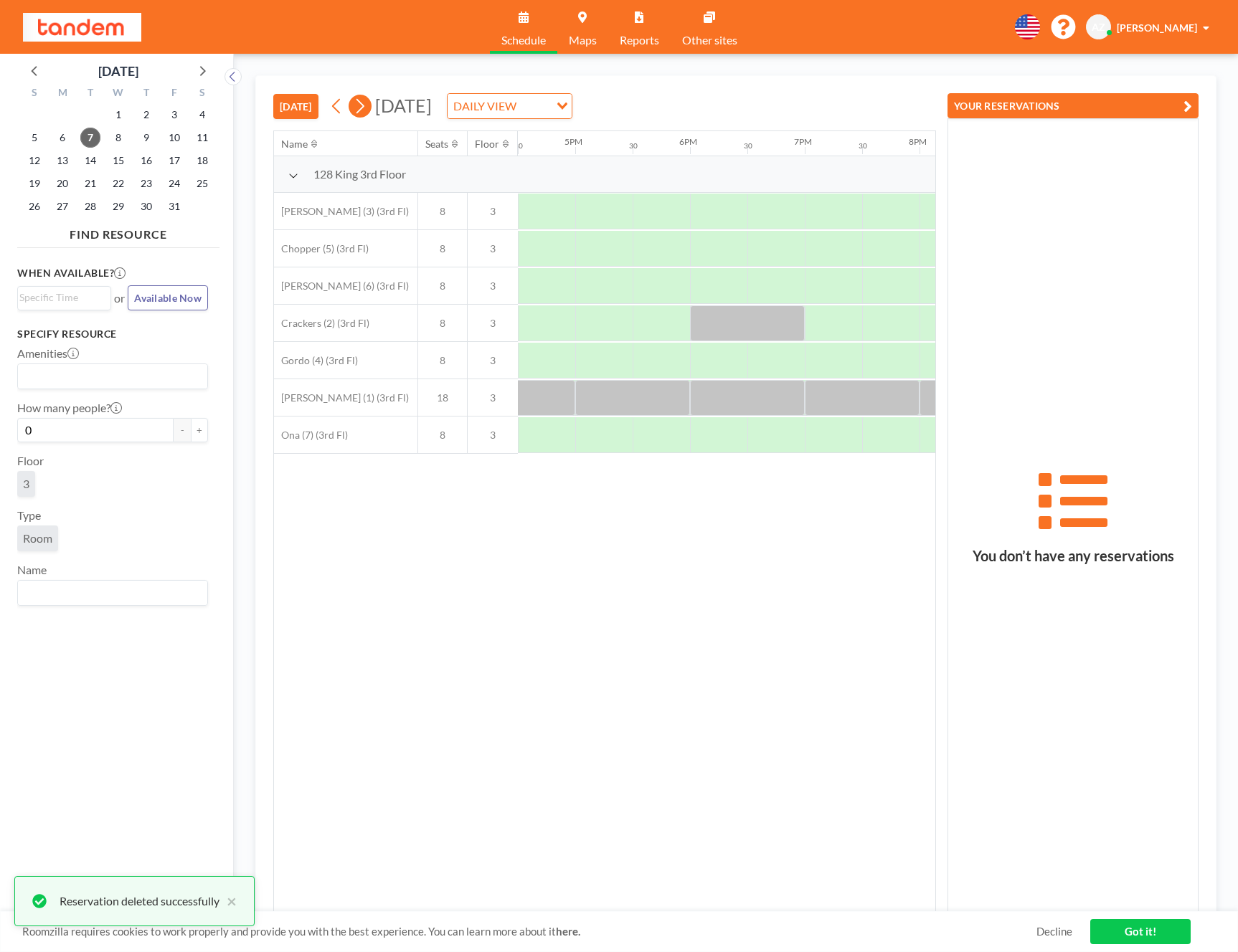
click at [360, 114] on icon at bounding box center [359, 106] width 13 height 21
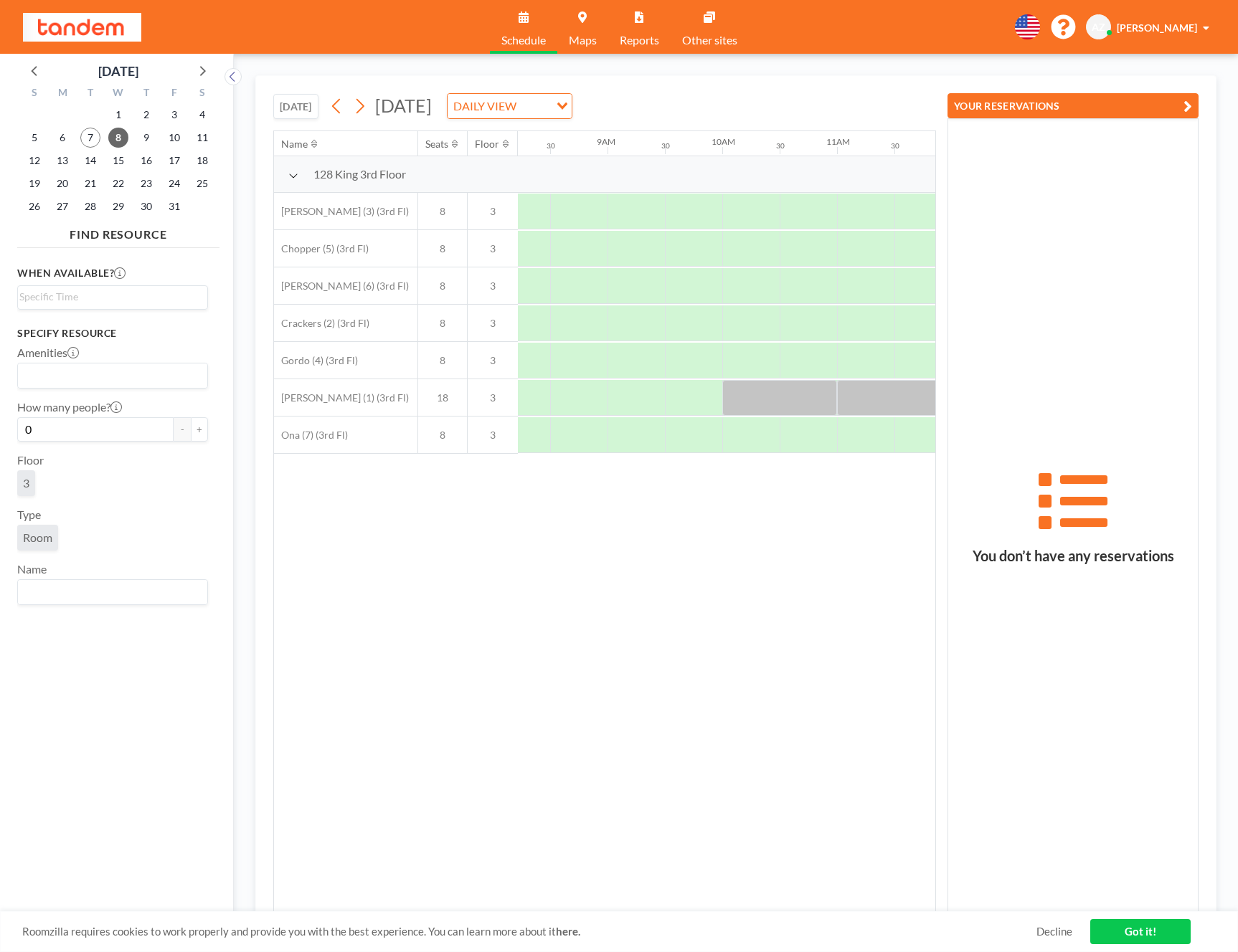
scroll to position [0, 950]
drag, startPoint x: 846, startPoint y: 311, endPoint x: 908, endPoint y: 316, distance: 62.2
click at [908, 316] on div at bounding box center [887, 323] width 115 height 36
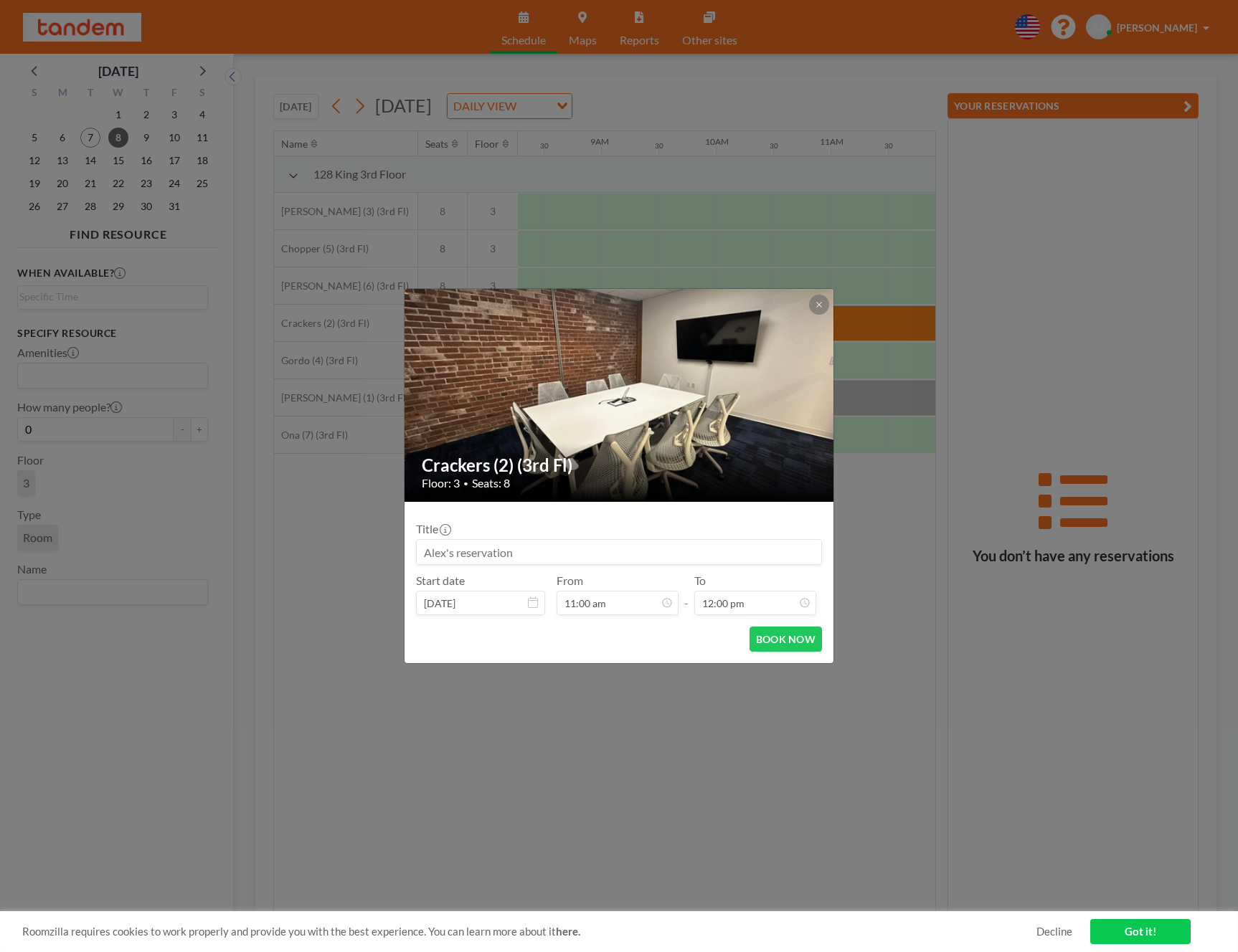
scroll to position [561, 0]
click at [792, 649] on button "BOOK NOW" at bounding box center [785, 639] width 72 height 25
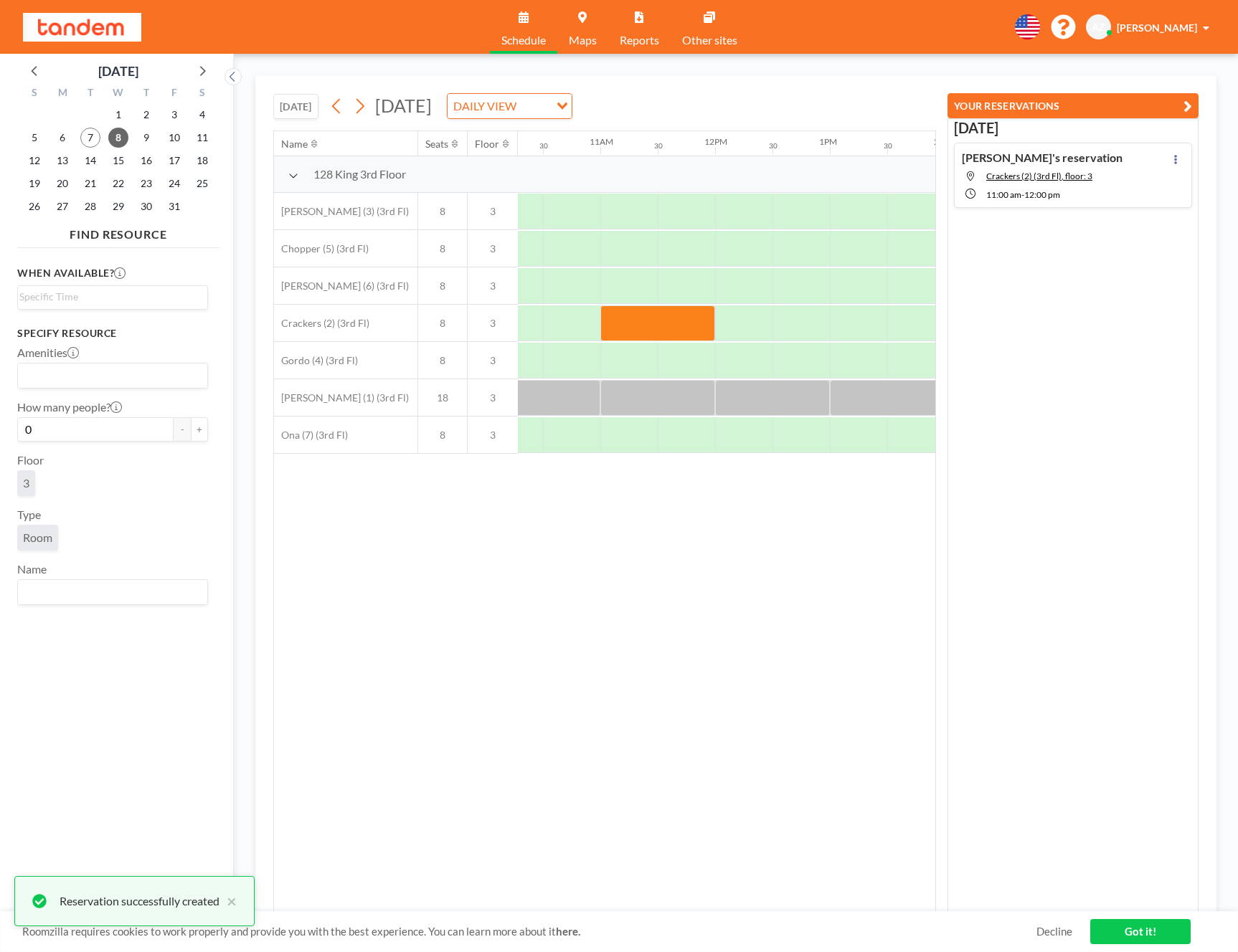
scroll to position [0, 1174]
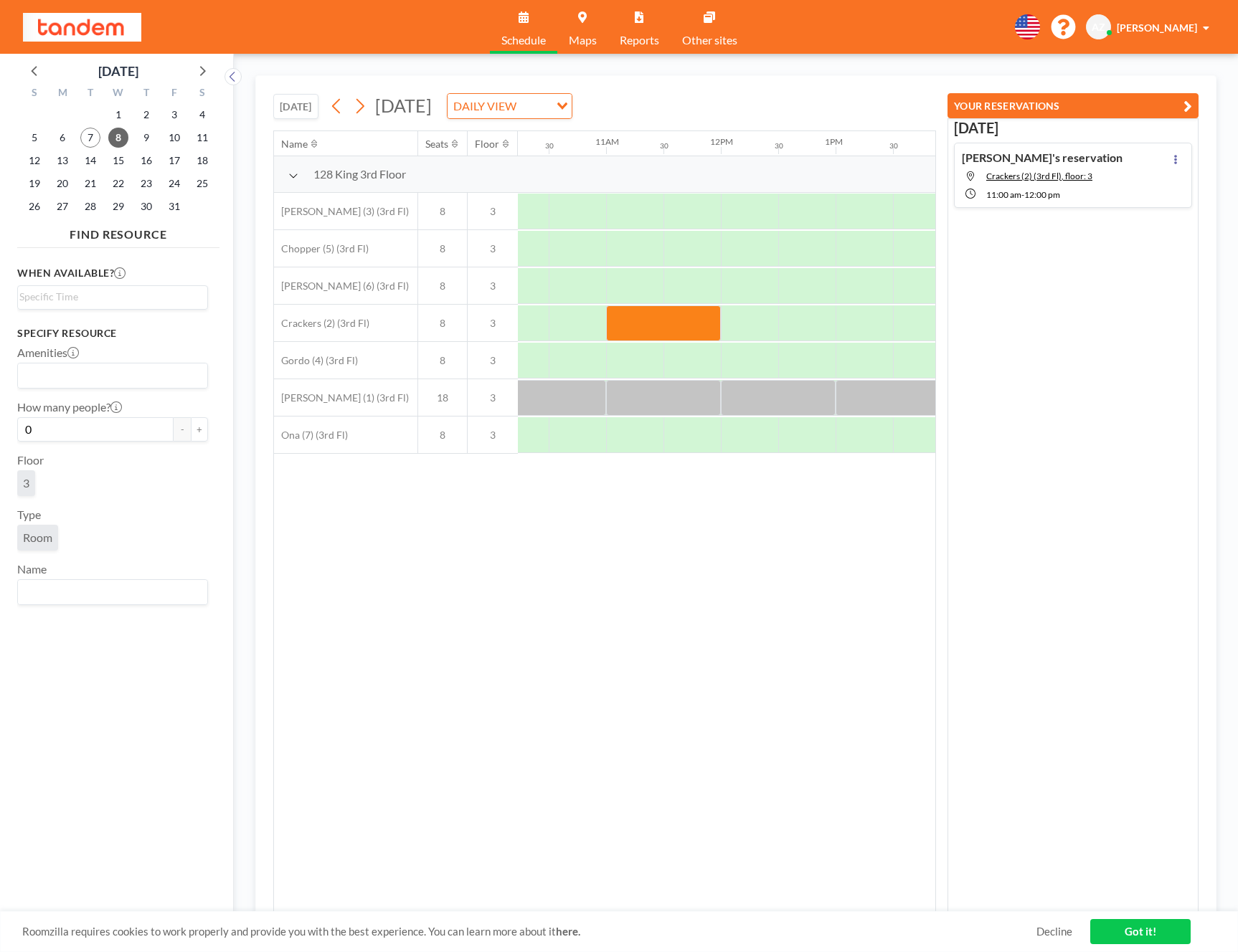
click at [1031, 375] on div "[DATE] [PERSON_NAME]'s reservation Crackers (2) (3rd Fl), floor: 3 11:00 AM - 1…" at bounding box center [1072, 515] width 251 height 795
